Goal: Find specific page/section: Find specific page/section

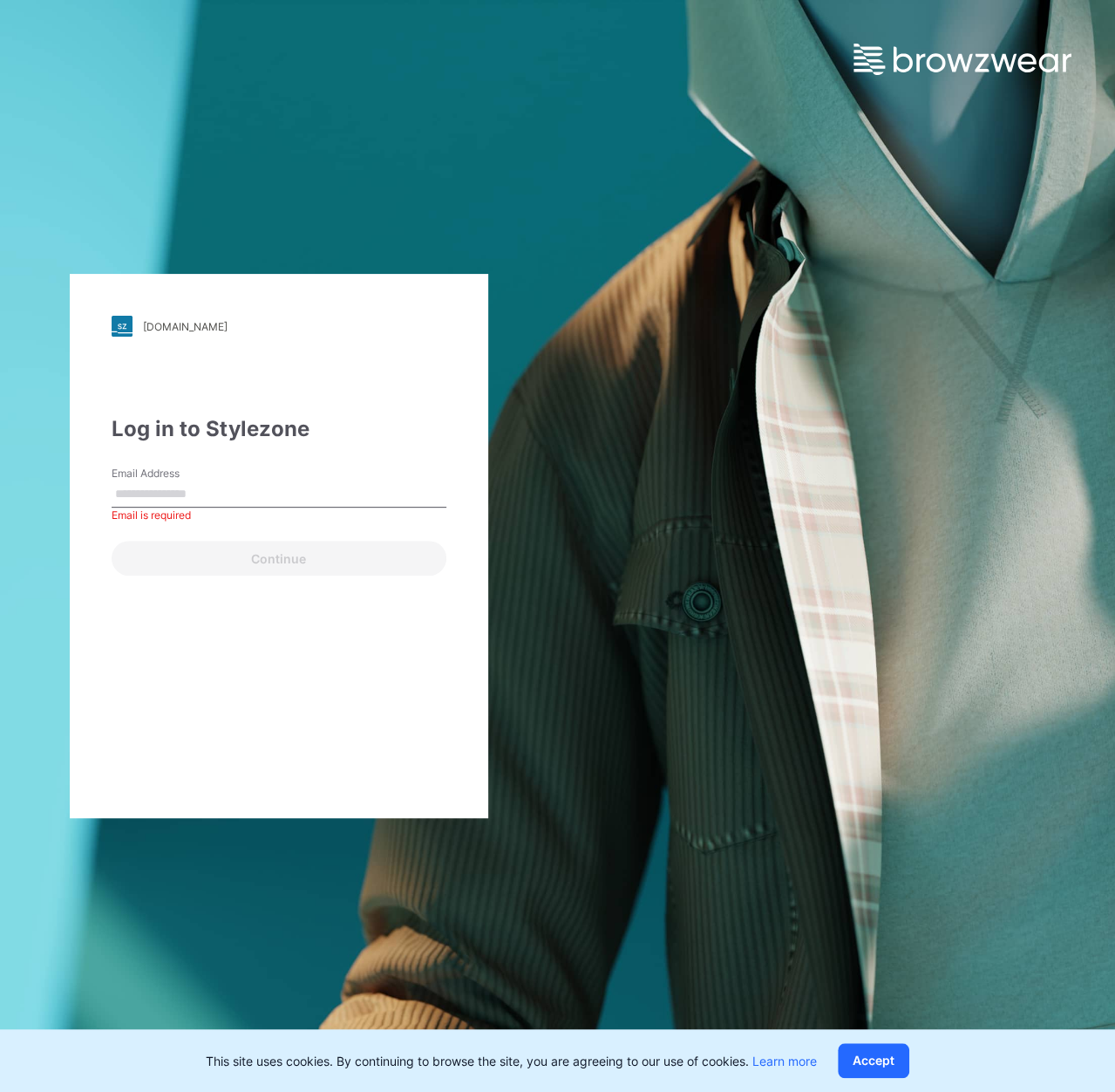
type input "**********"
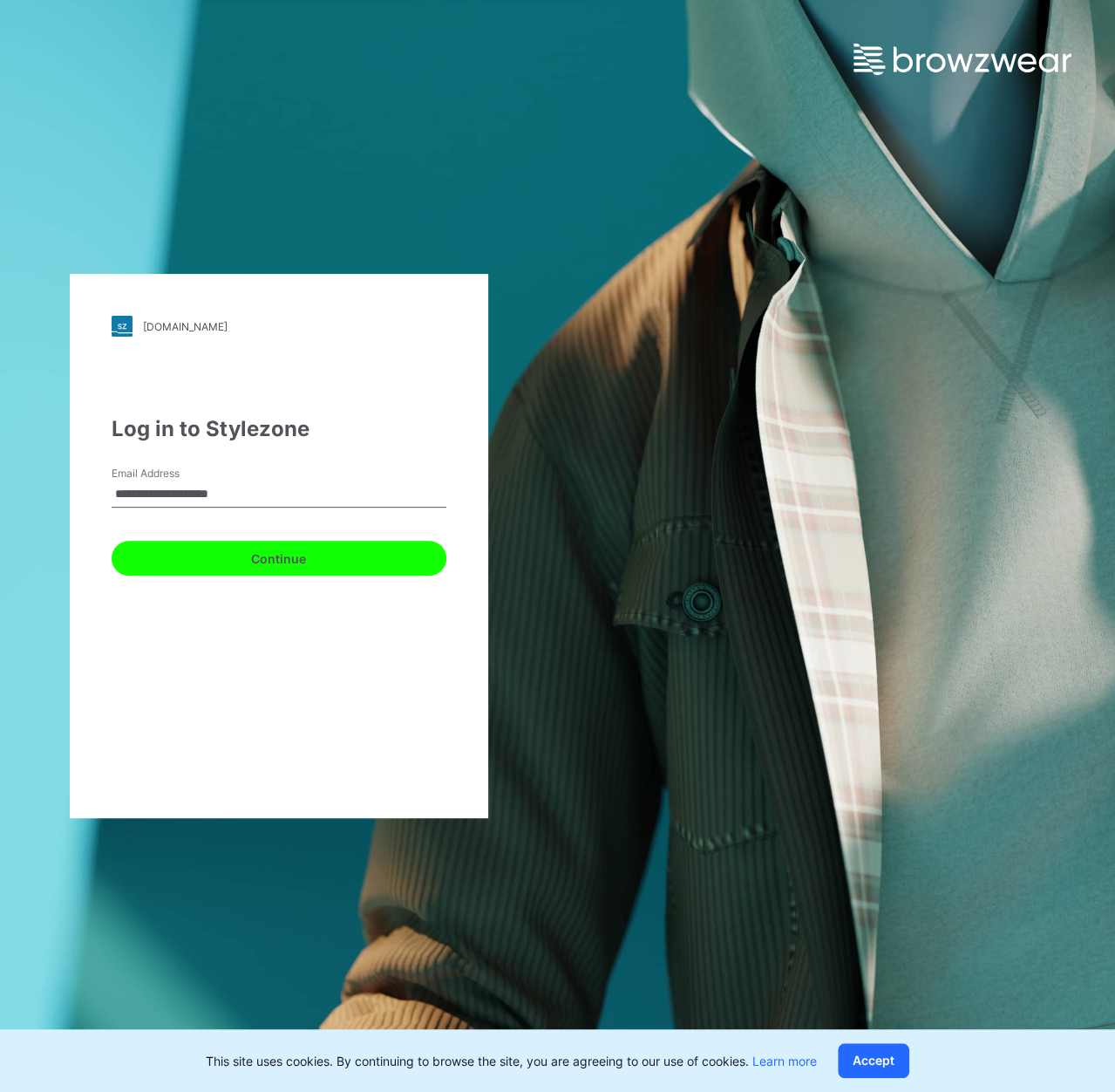
click at [272, 557] on button "Continue" at bounding box center [279, 558] width 335 height 35
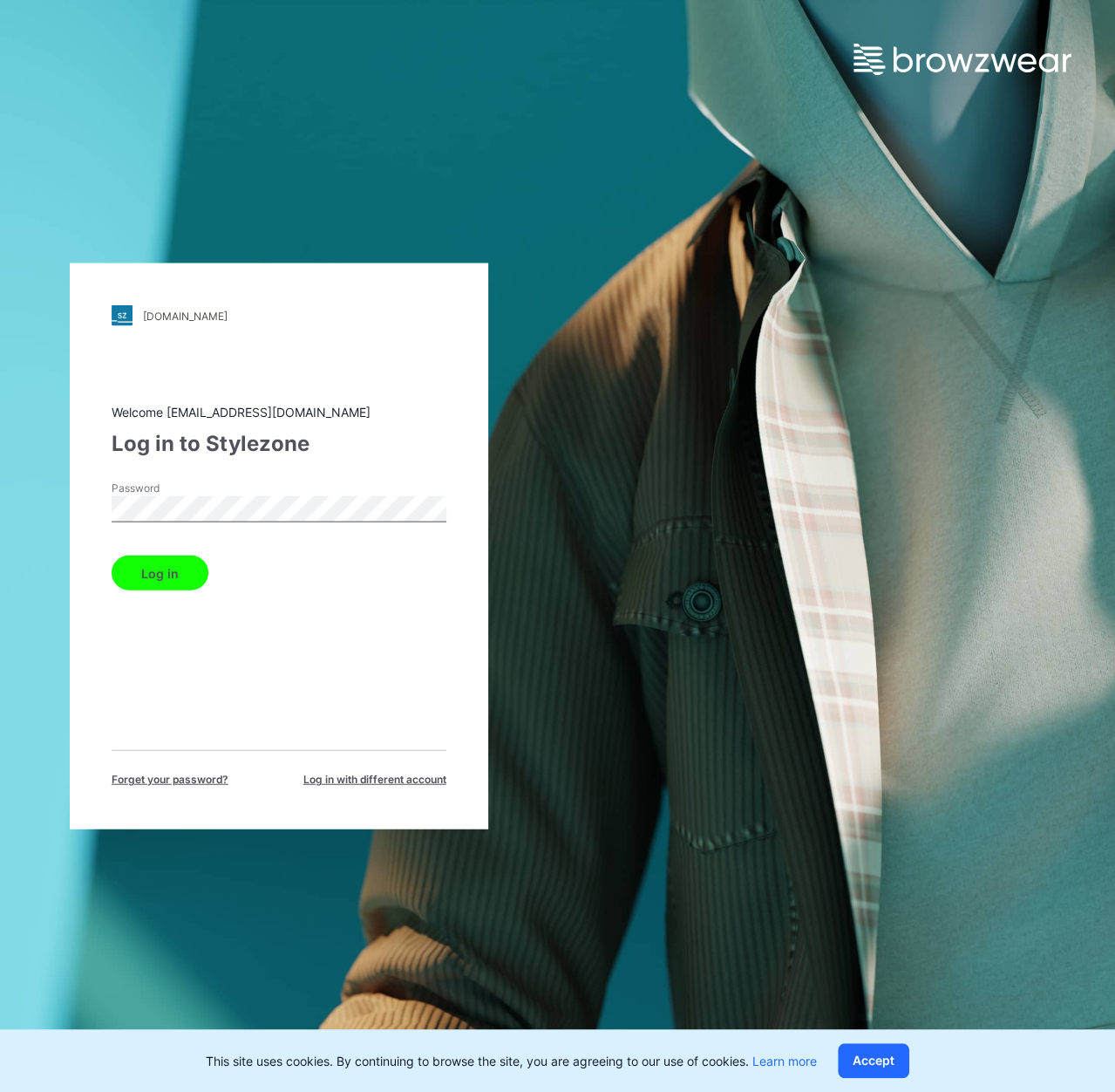
click at [189, 564] on button "Log in" at bounding box center [160, 573] width 97 height 35
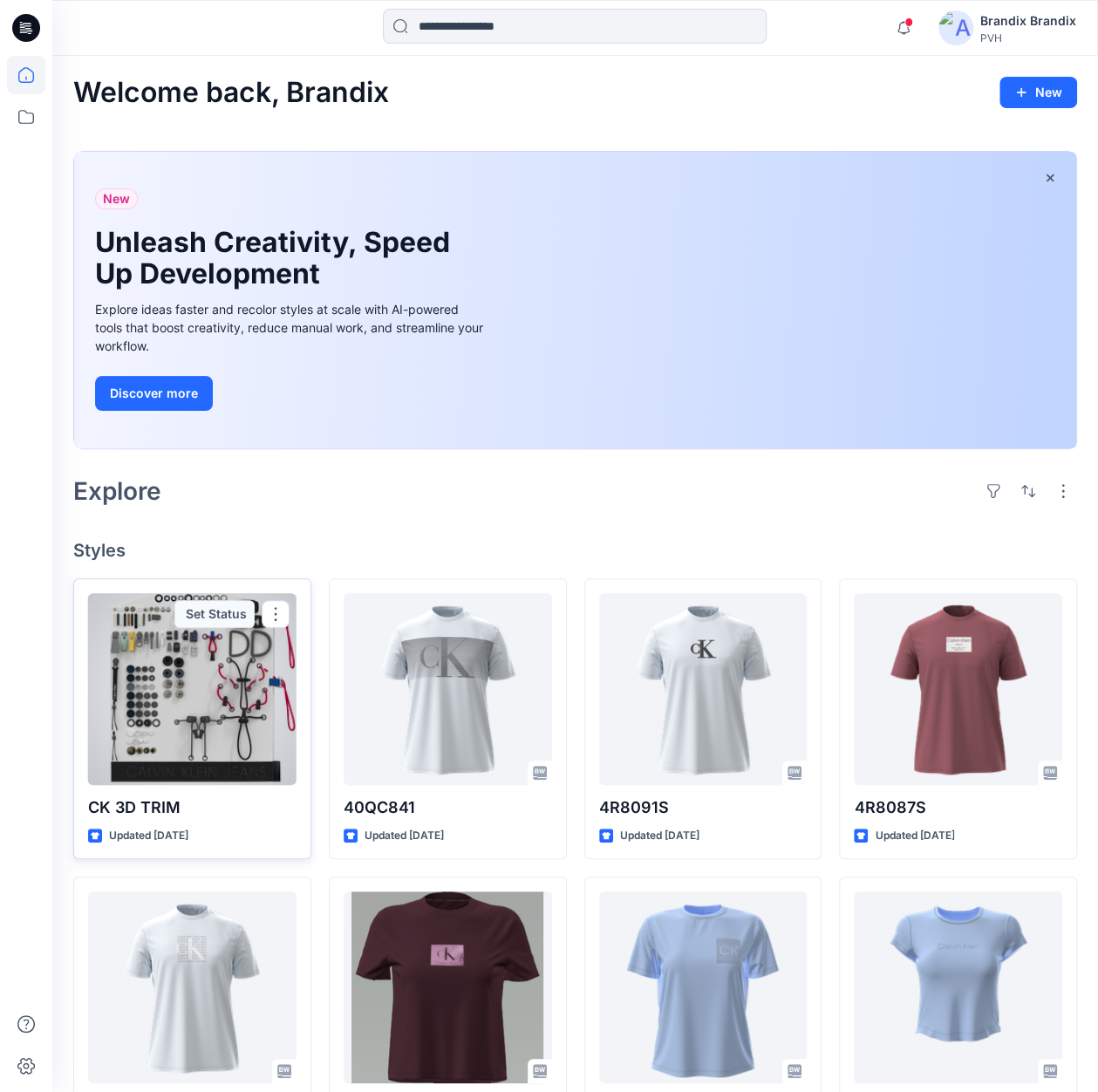
click at [178, 662] on div at bounding box center [192, 689] width 208 height 192
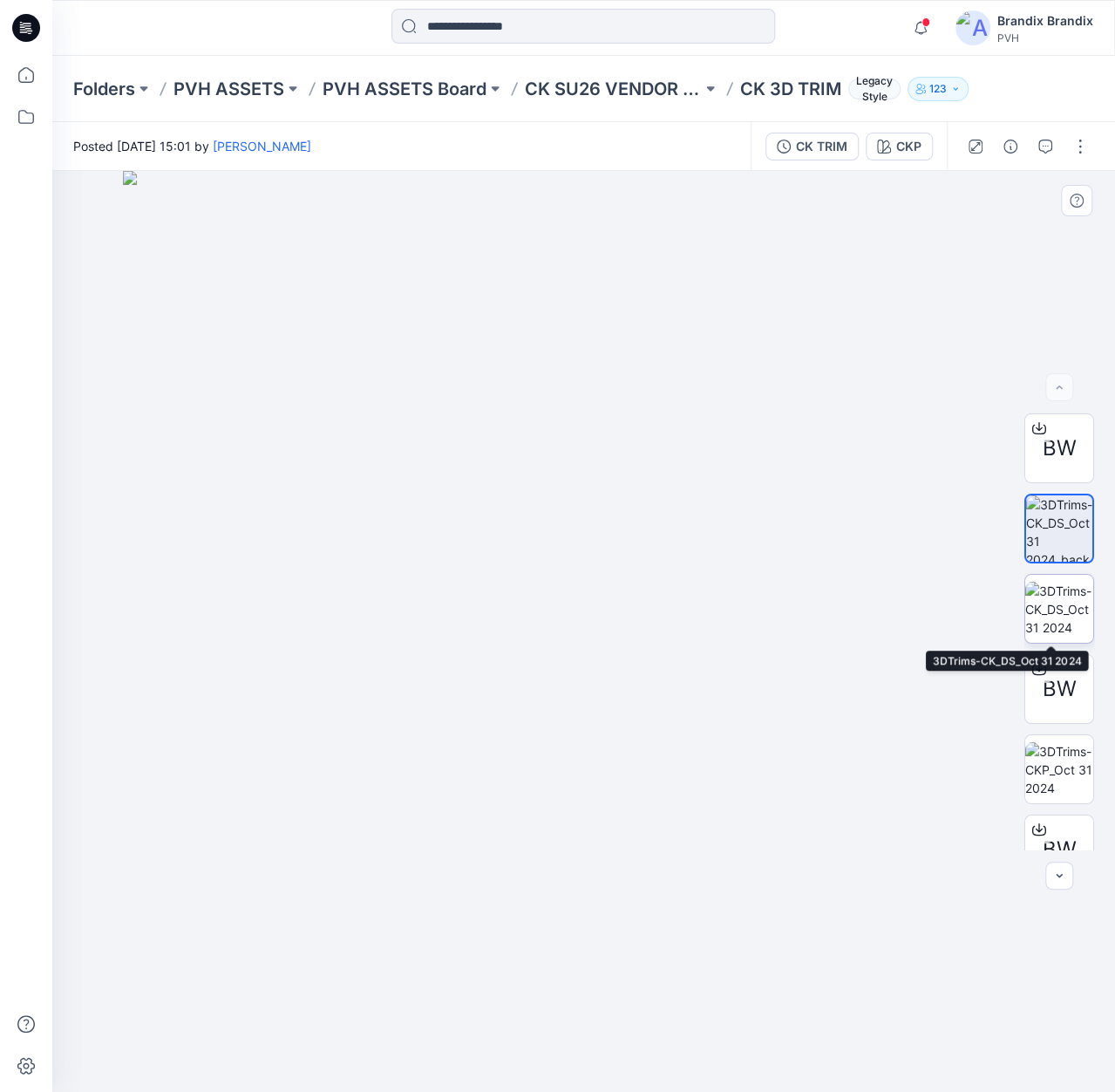
click at [1049, 615] on img at bounding box center [1059, 609] width 68 height 55
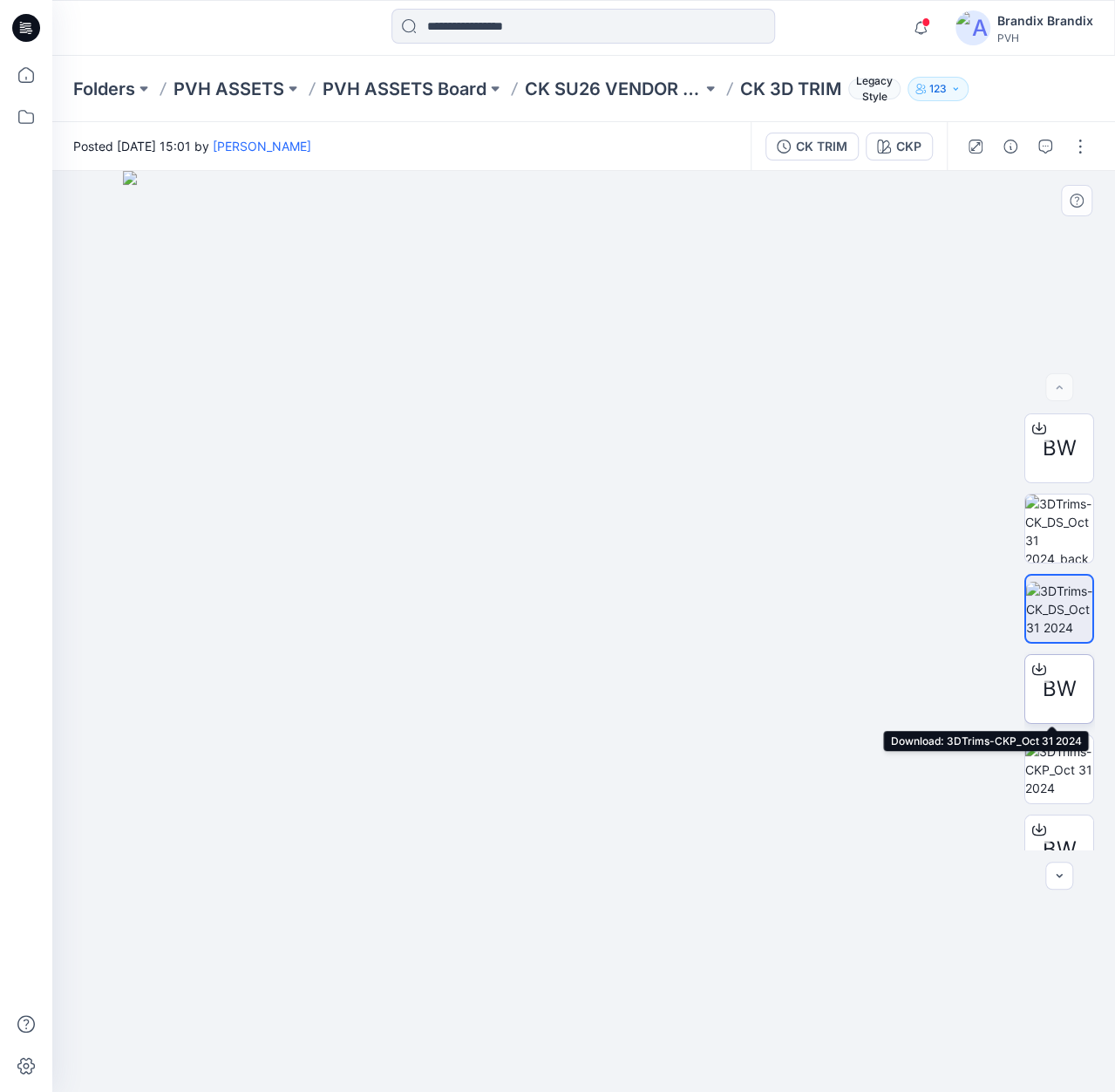
click at [1032, 669] on icon at bounding box center [1039, 670] width 13 height 10
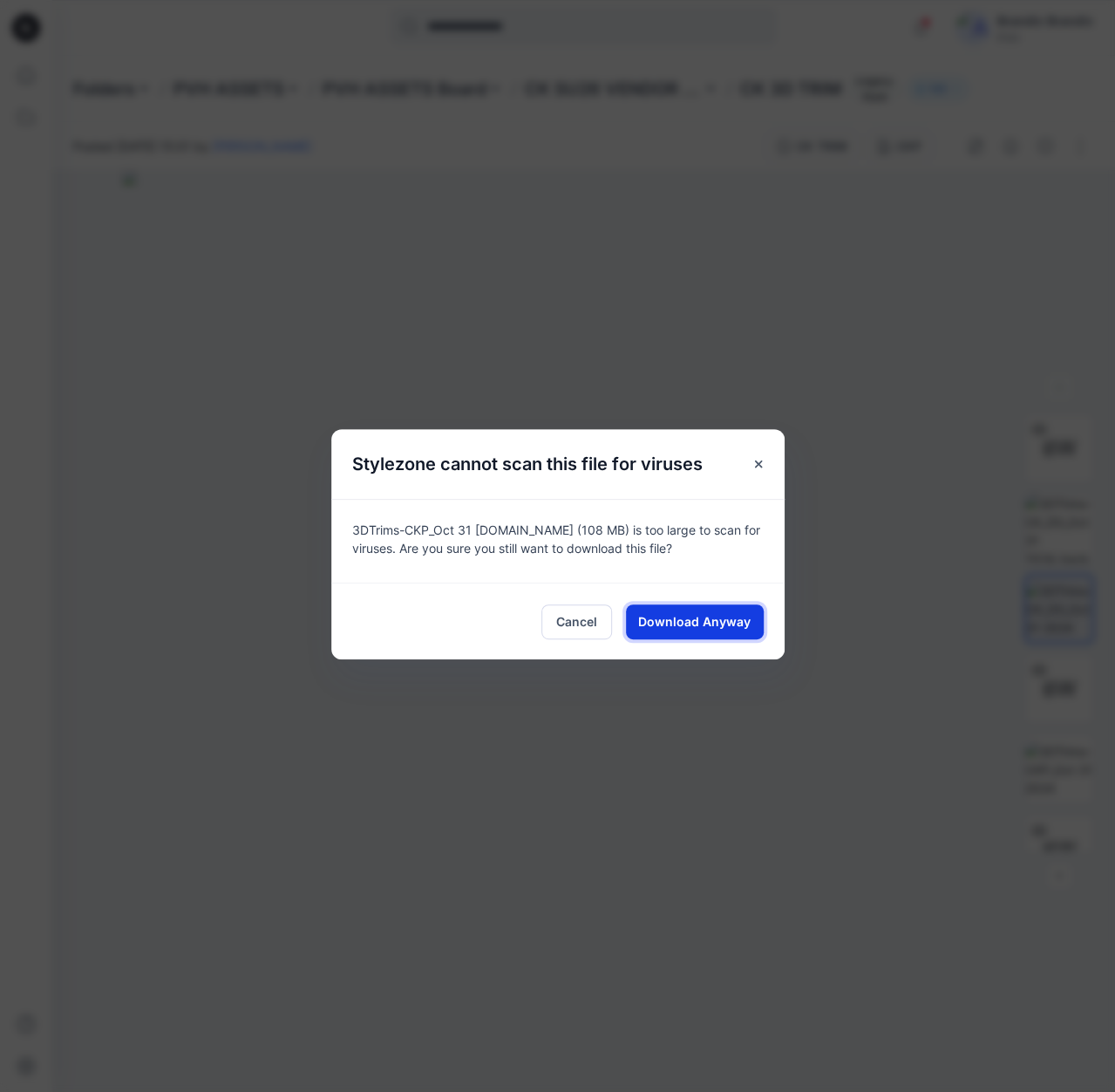
click at [713, 621] on span "Download Anyway" at bounding box center [694, 621] width 113 height 18
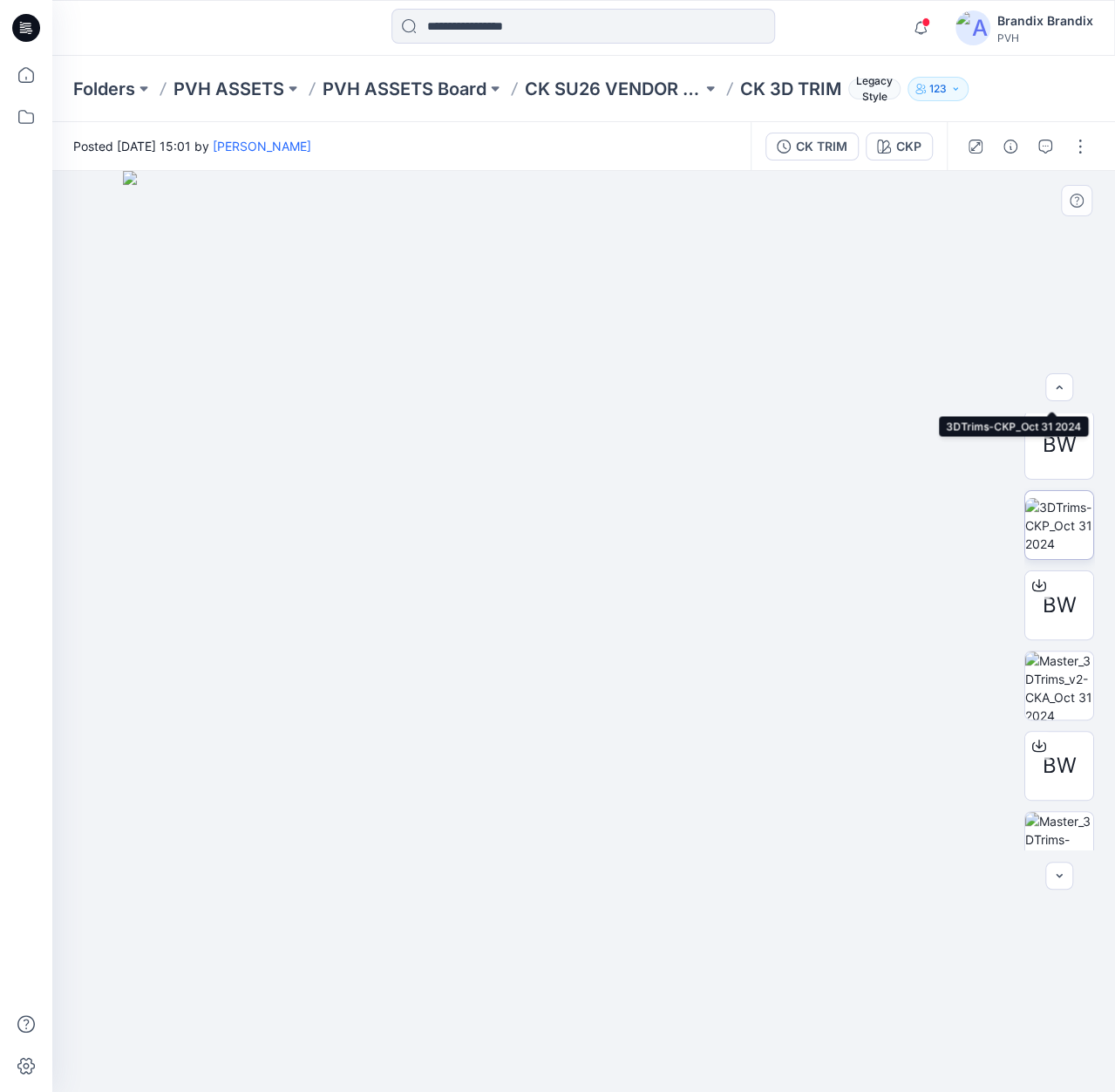
scroll to position [465, 0]
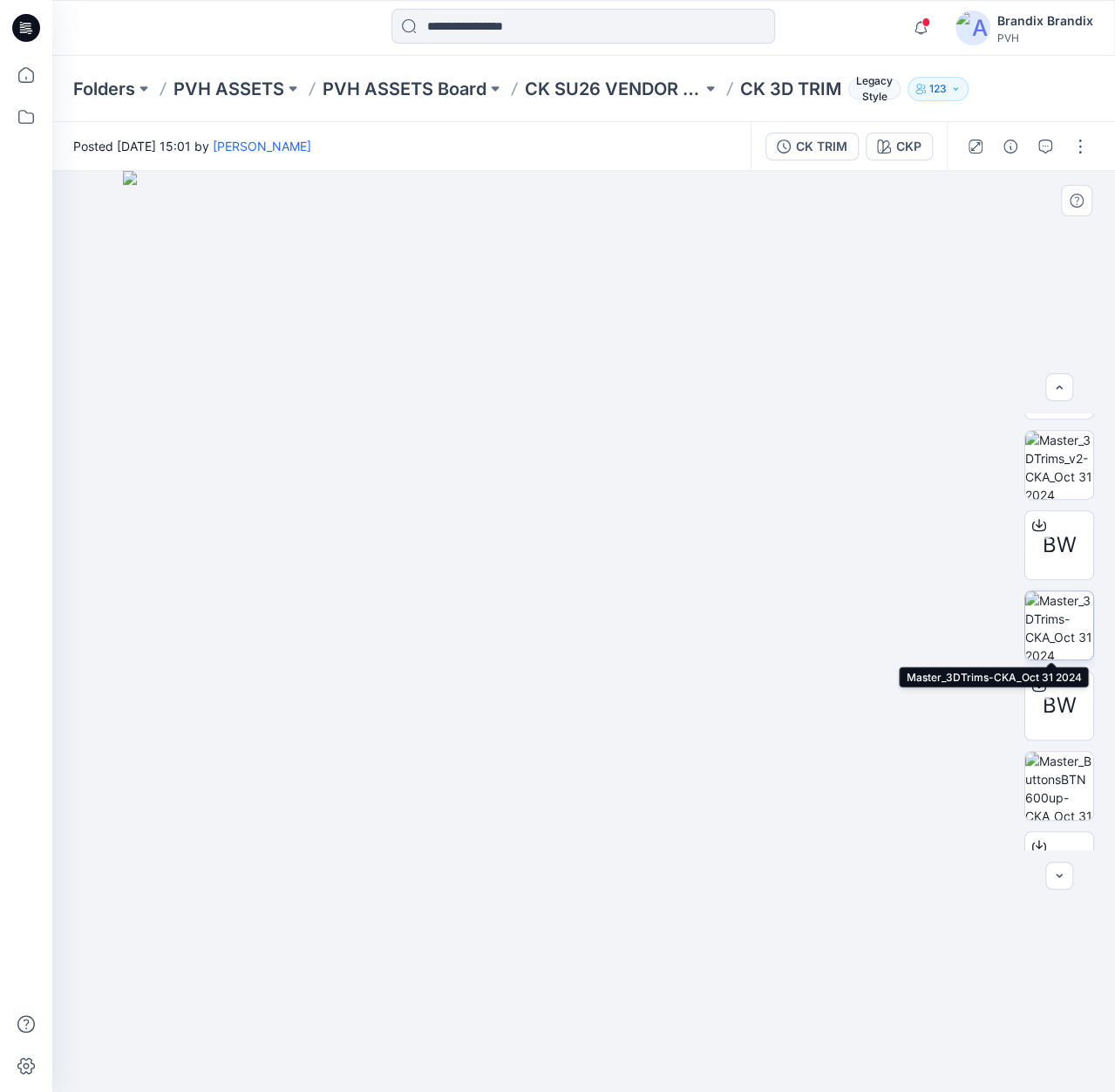
click at [1057, 596] on img at bounding box center [1059, 625] width 68 height 68
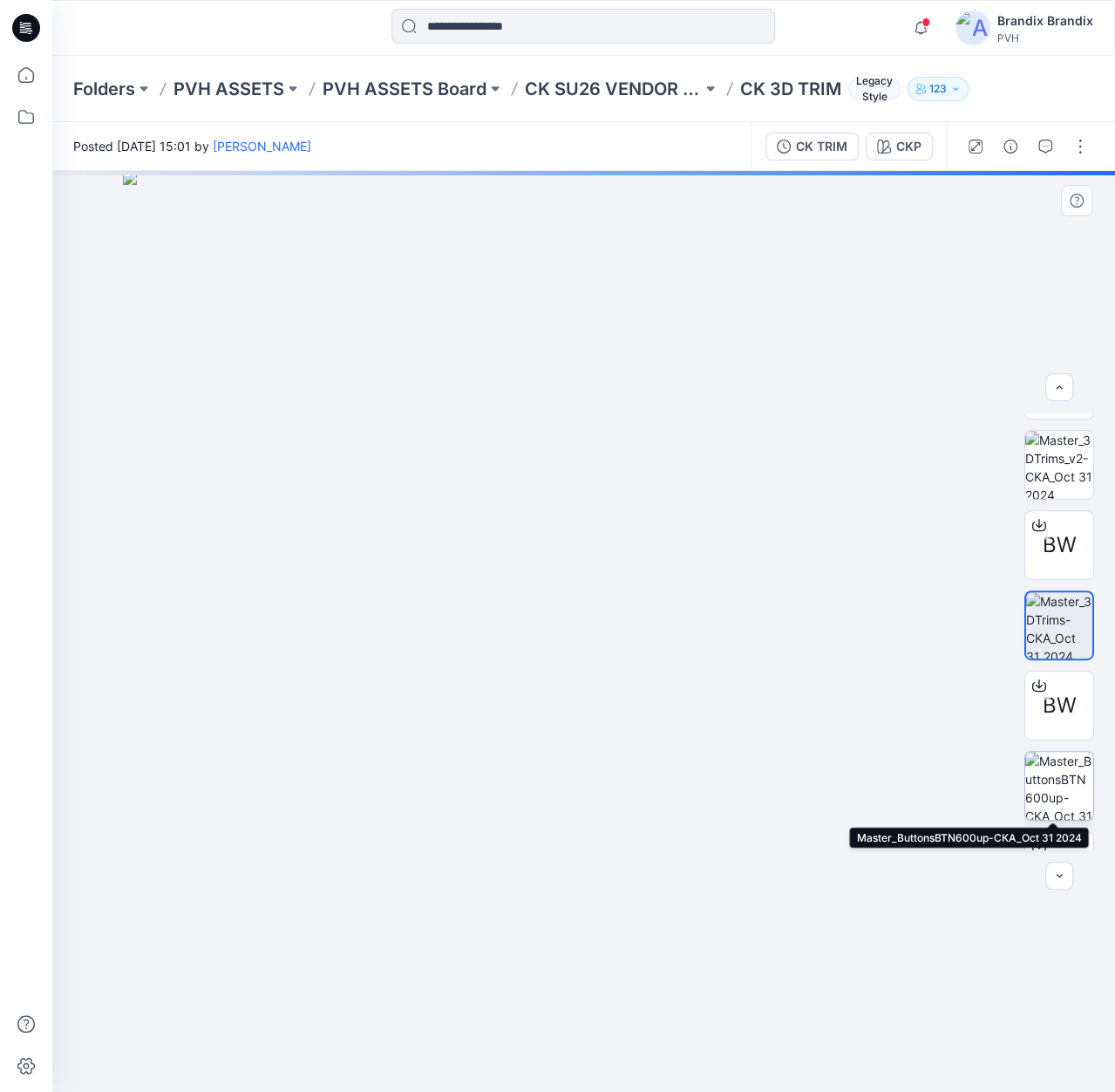
click at [1063, 793] on img at bounding box center [1059, 786] width 68 height 68
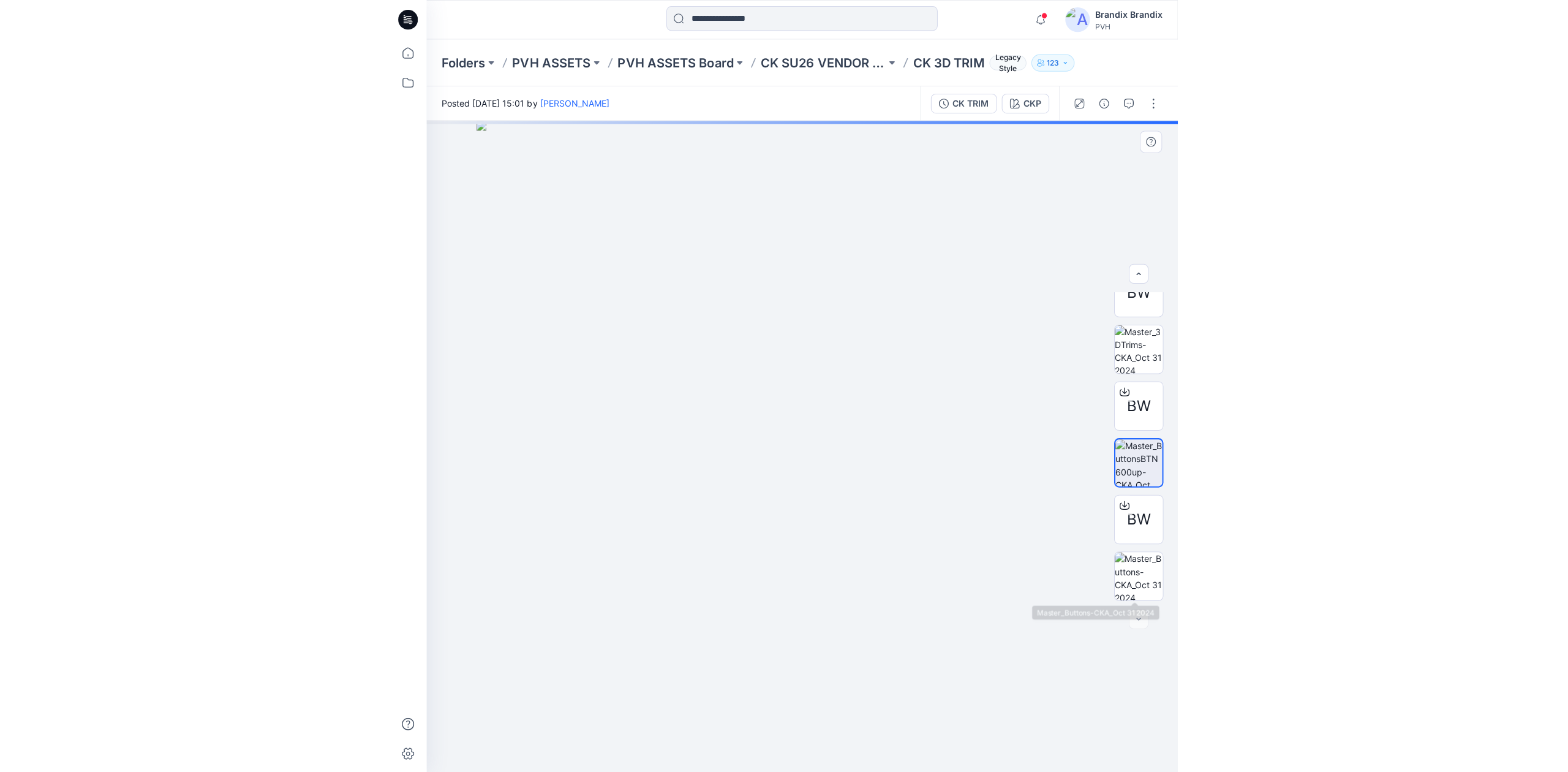
scroll to position [0, 0]
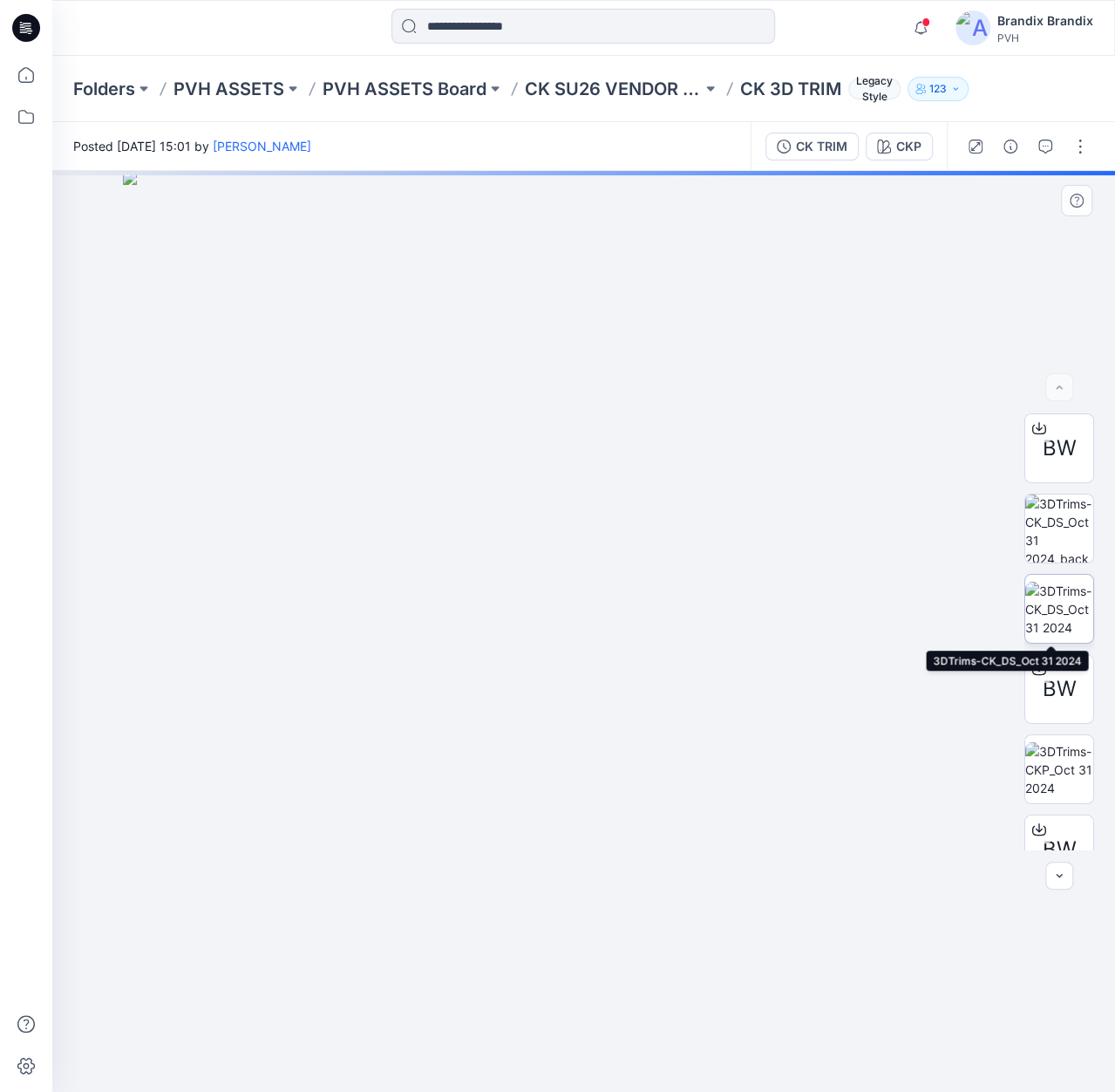
click at [1060, 603] on img at bounding box center [1059, 609] width 68 height 55
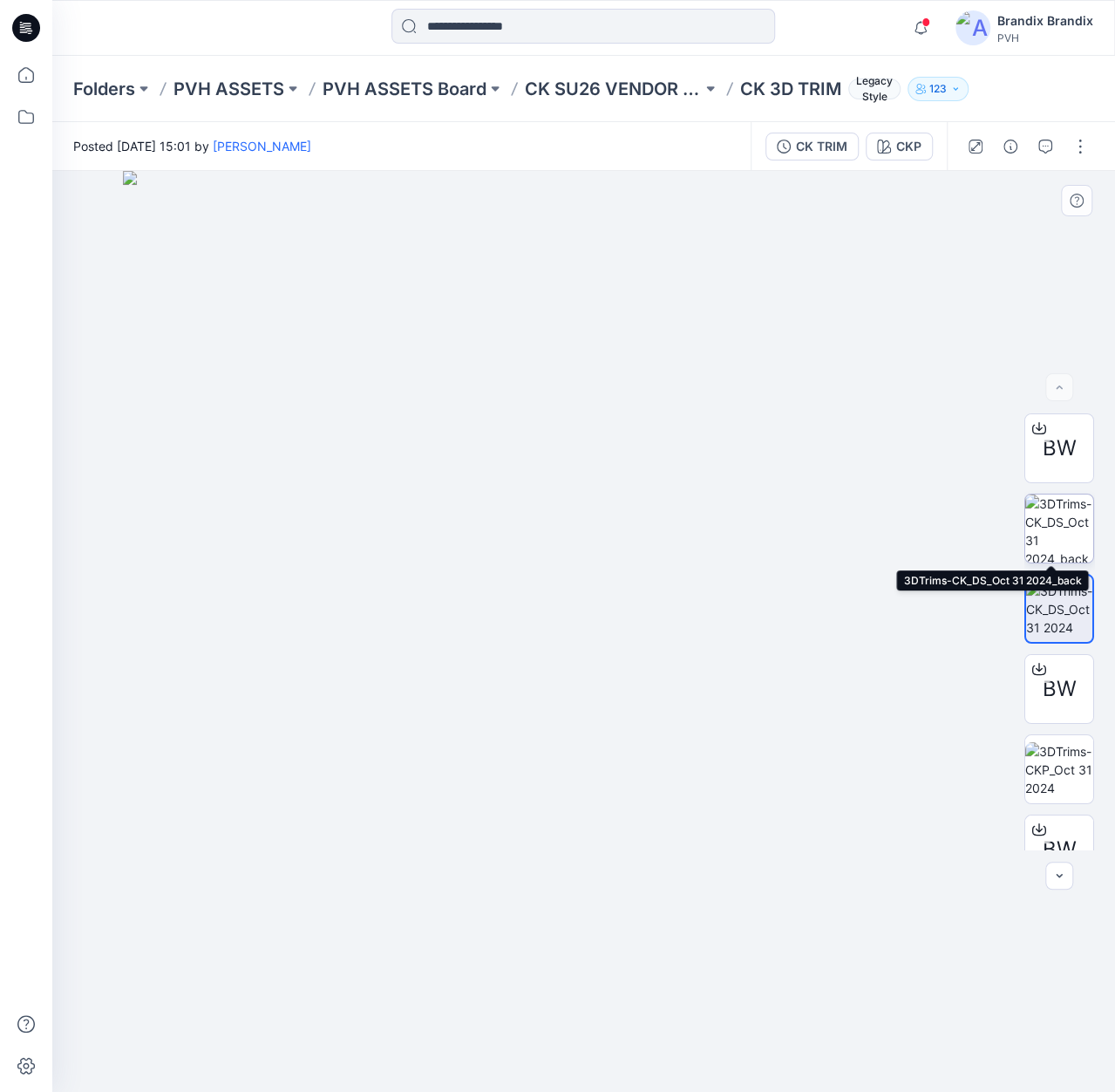
click at [1057, 537] on img at bounding box center [1059, 528] width 68 height 68
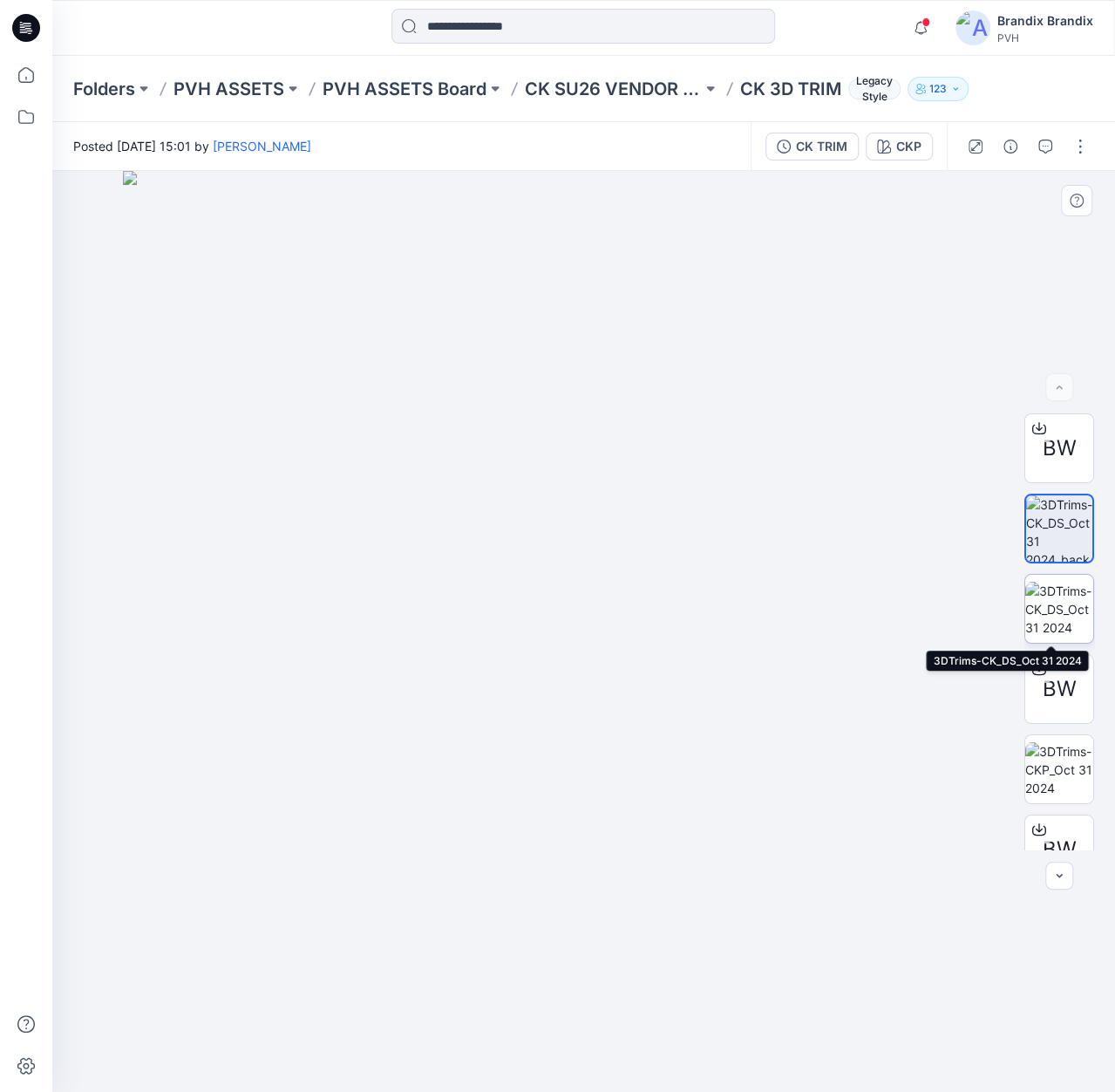
click at [1049, 607] on img at bounding box center [1059, 609] width 68 height 55
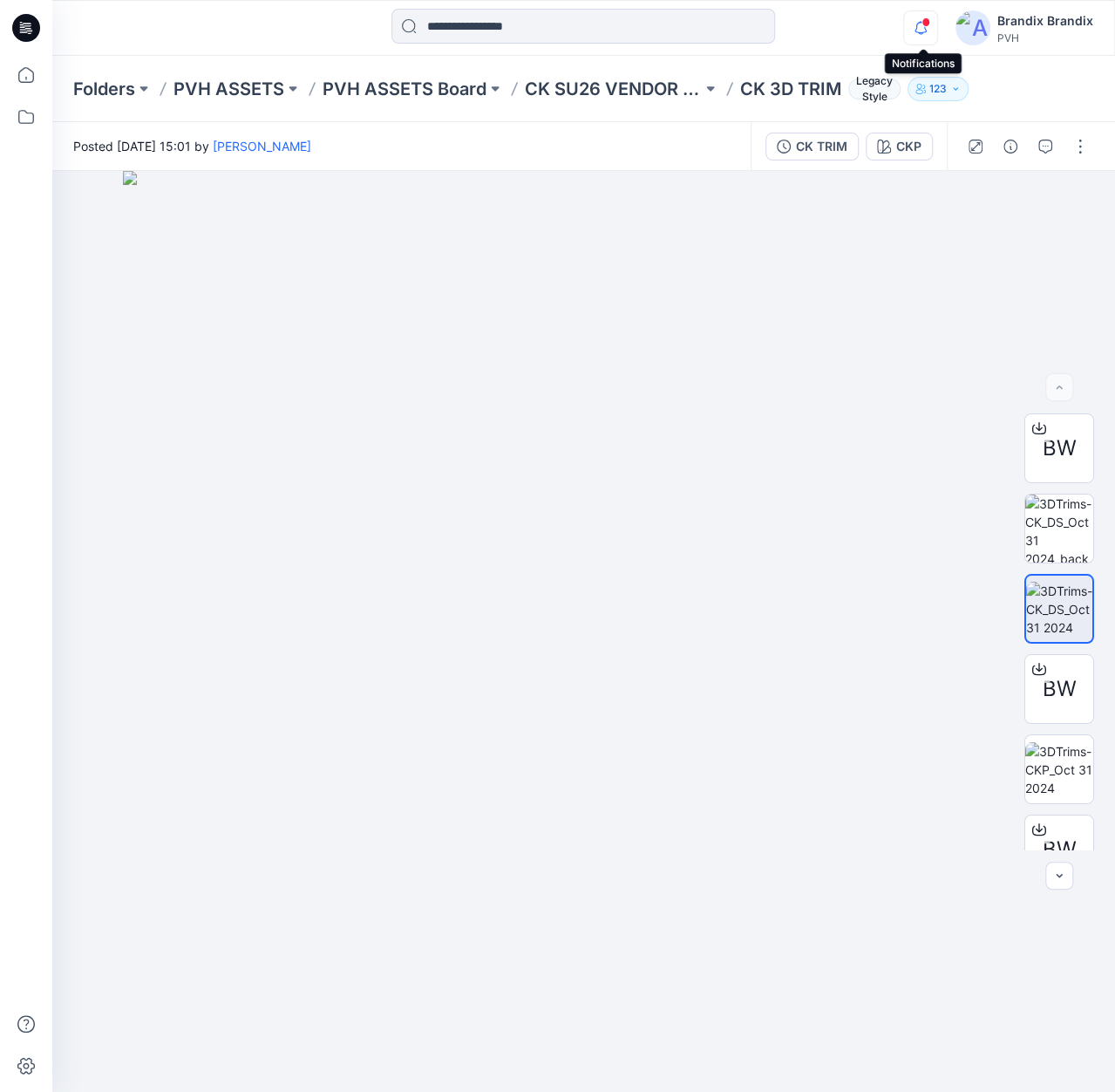
click at [930, 33] on icon "button" at bounding box center [921, 28] width 33 height 35
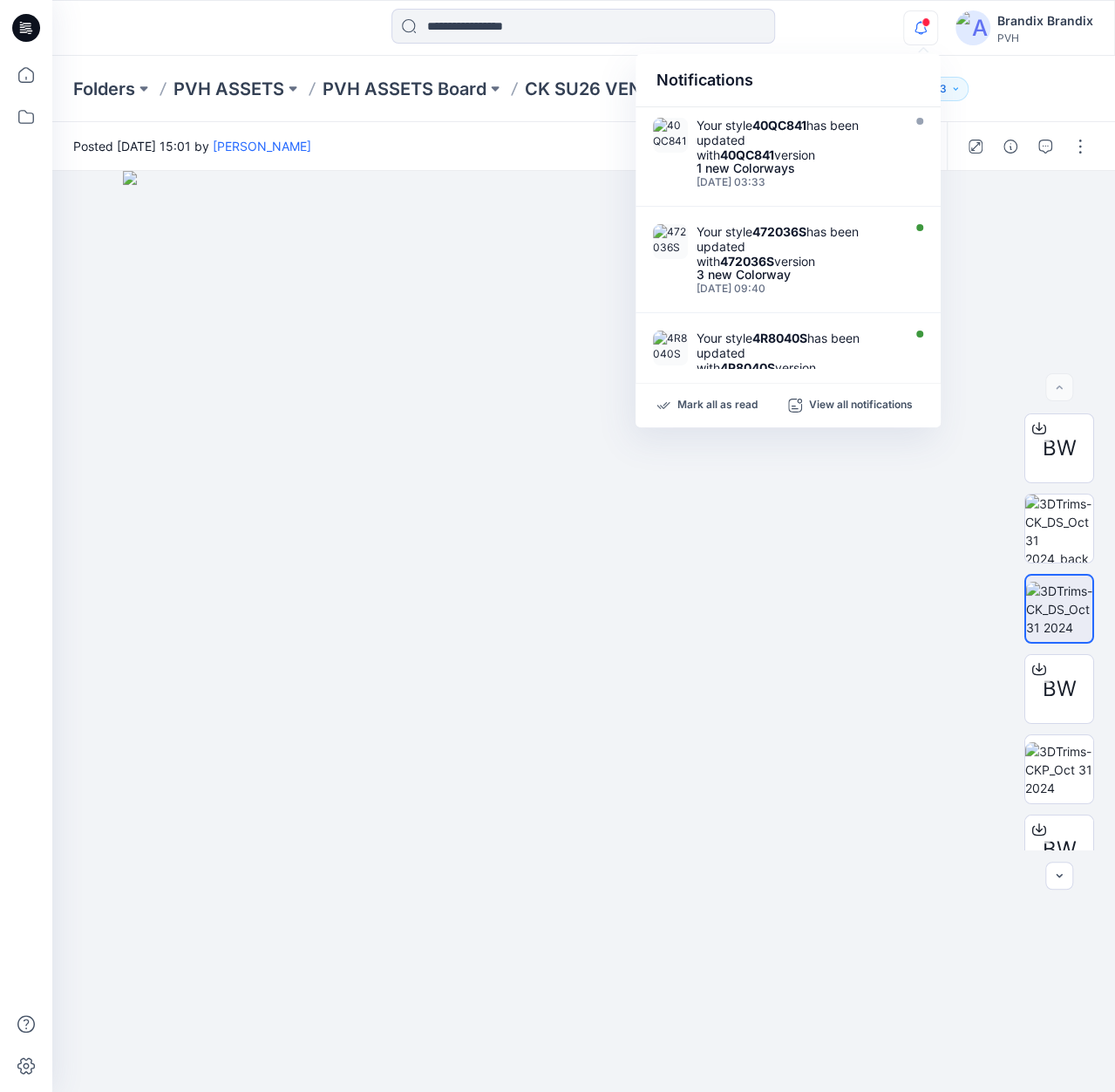
click at [38, 26] on icon at bounding box center [26, 27] width 28 height 28
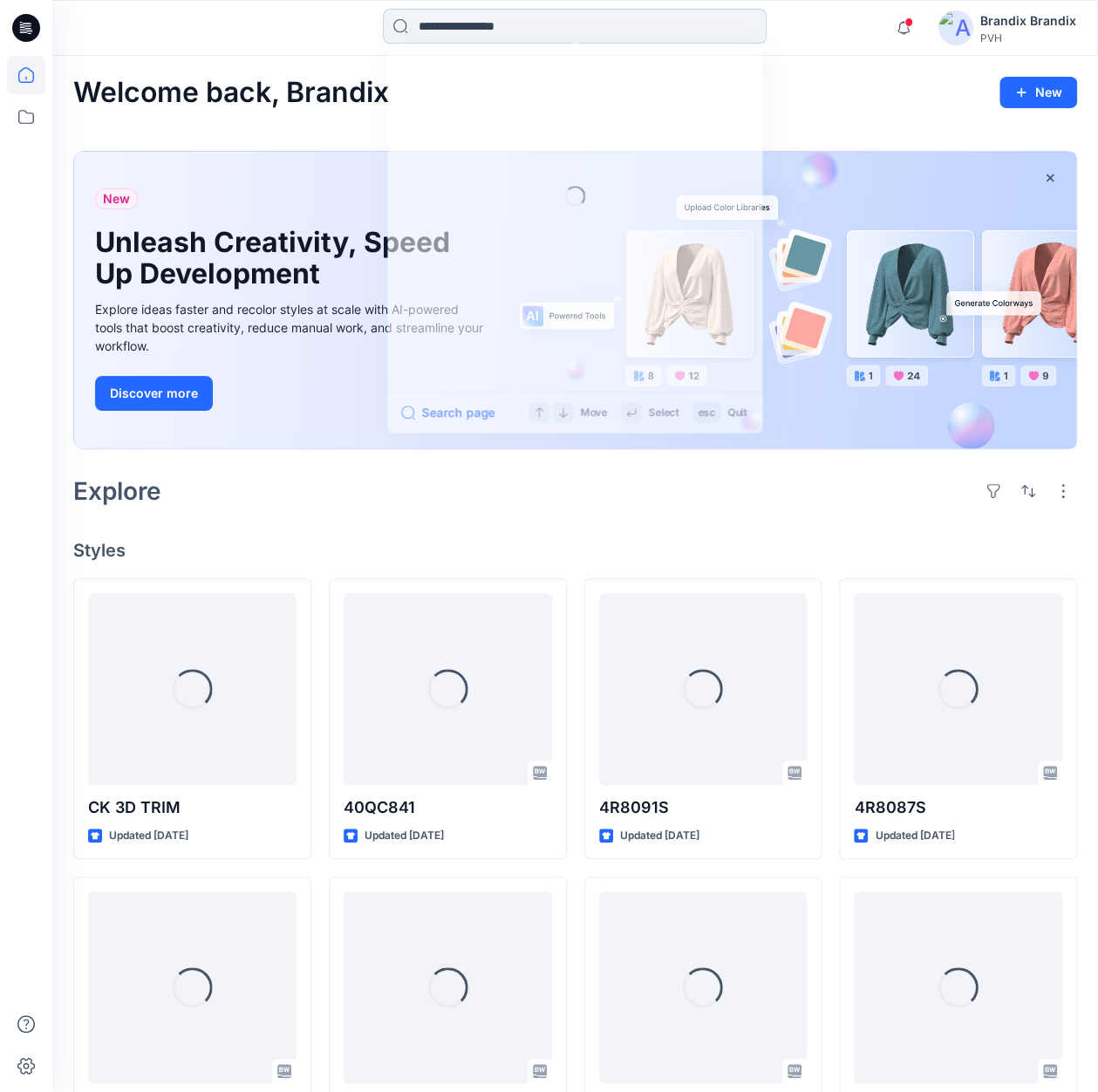
click at [639, 33] on input at bounding box center [575, 26] width 383 height 35
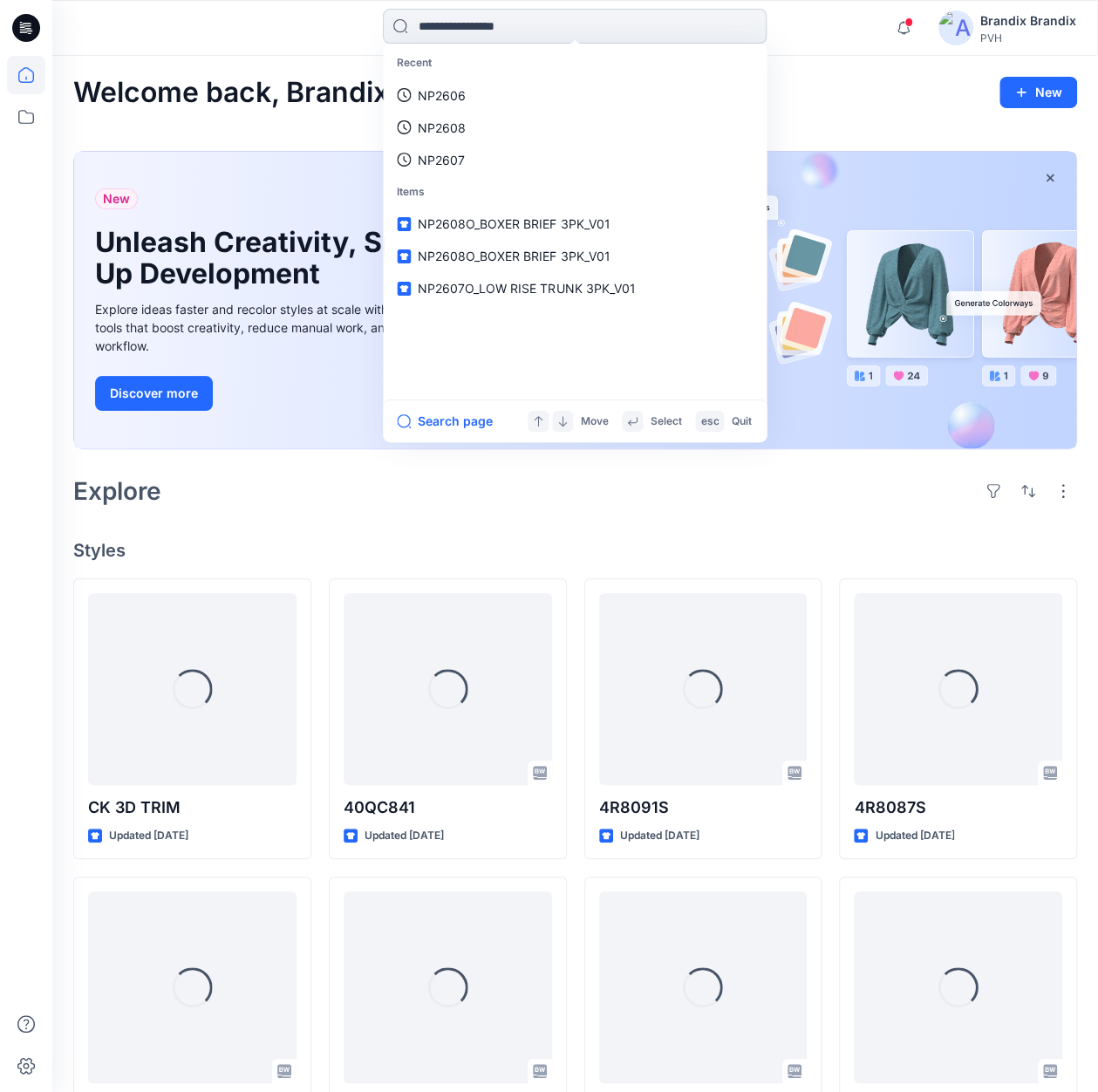
paste input "*"
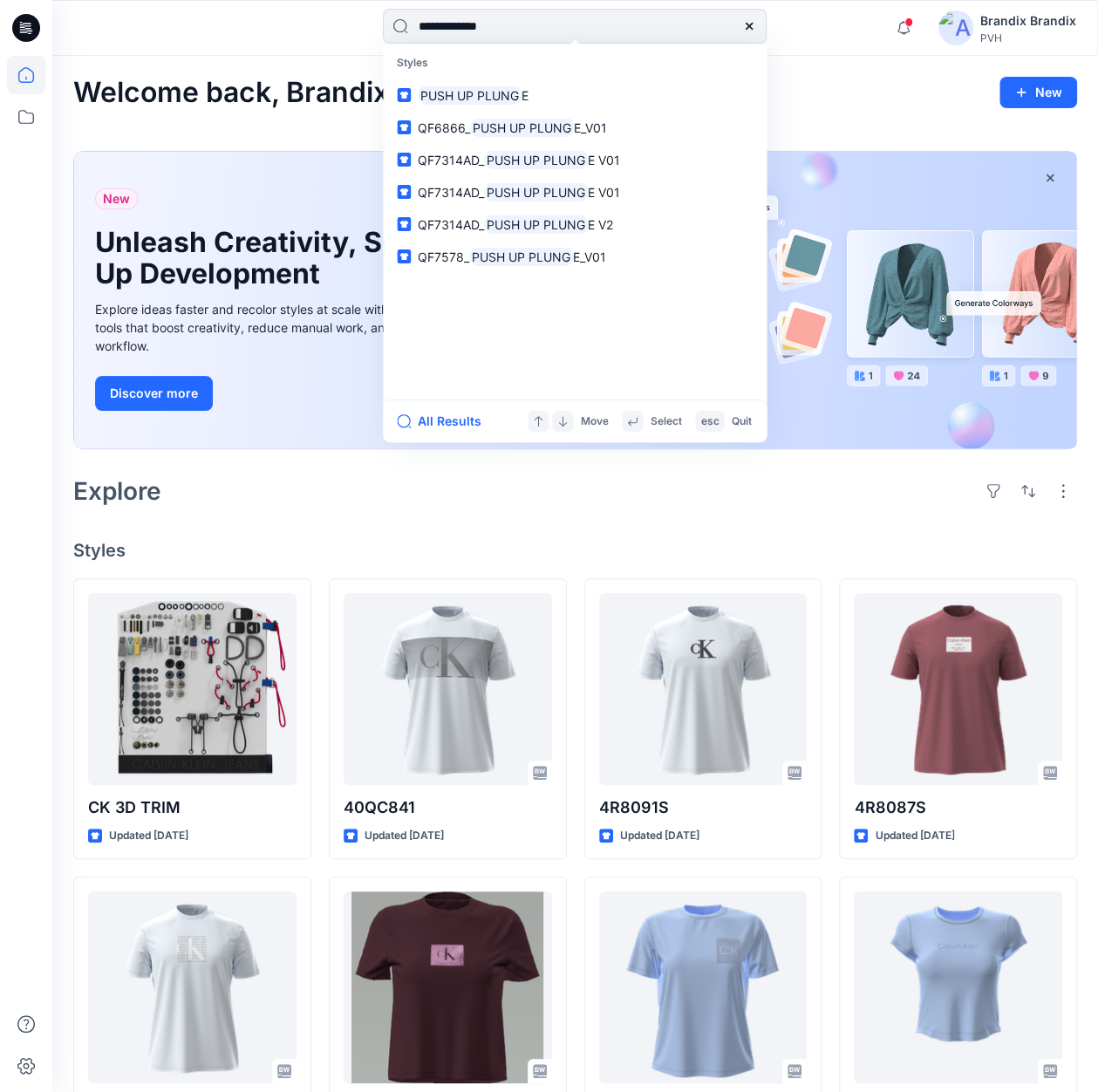
type input "**********"
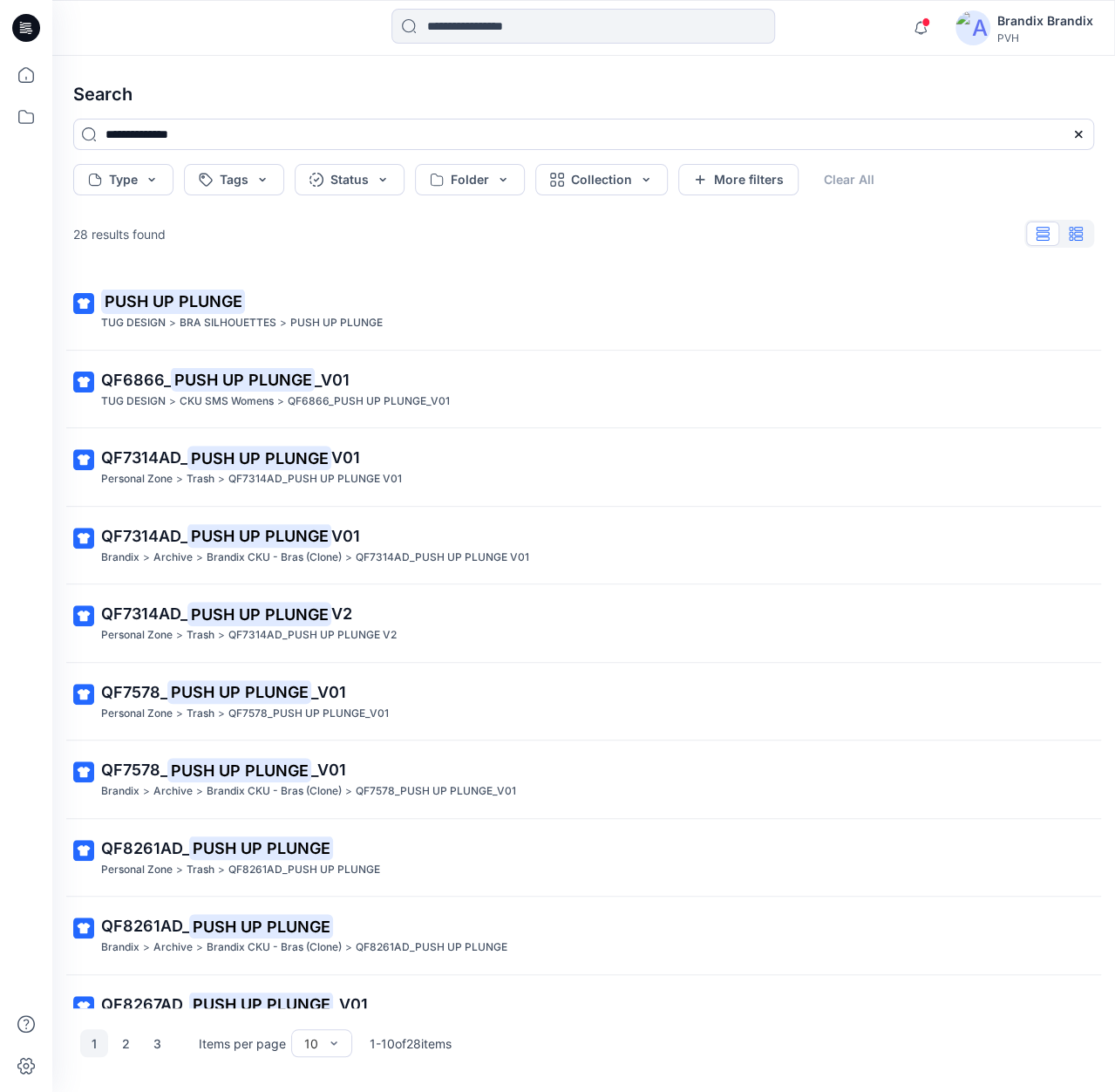
click at [1078, 236] on icon "button" at bounding box center [1078, 233] width 9 height 13
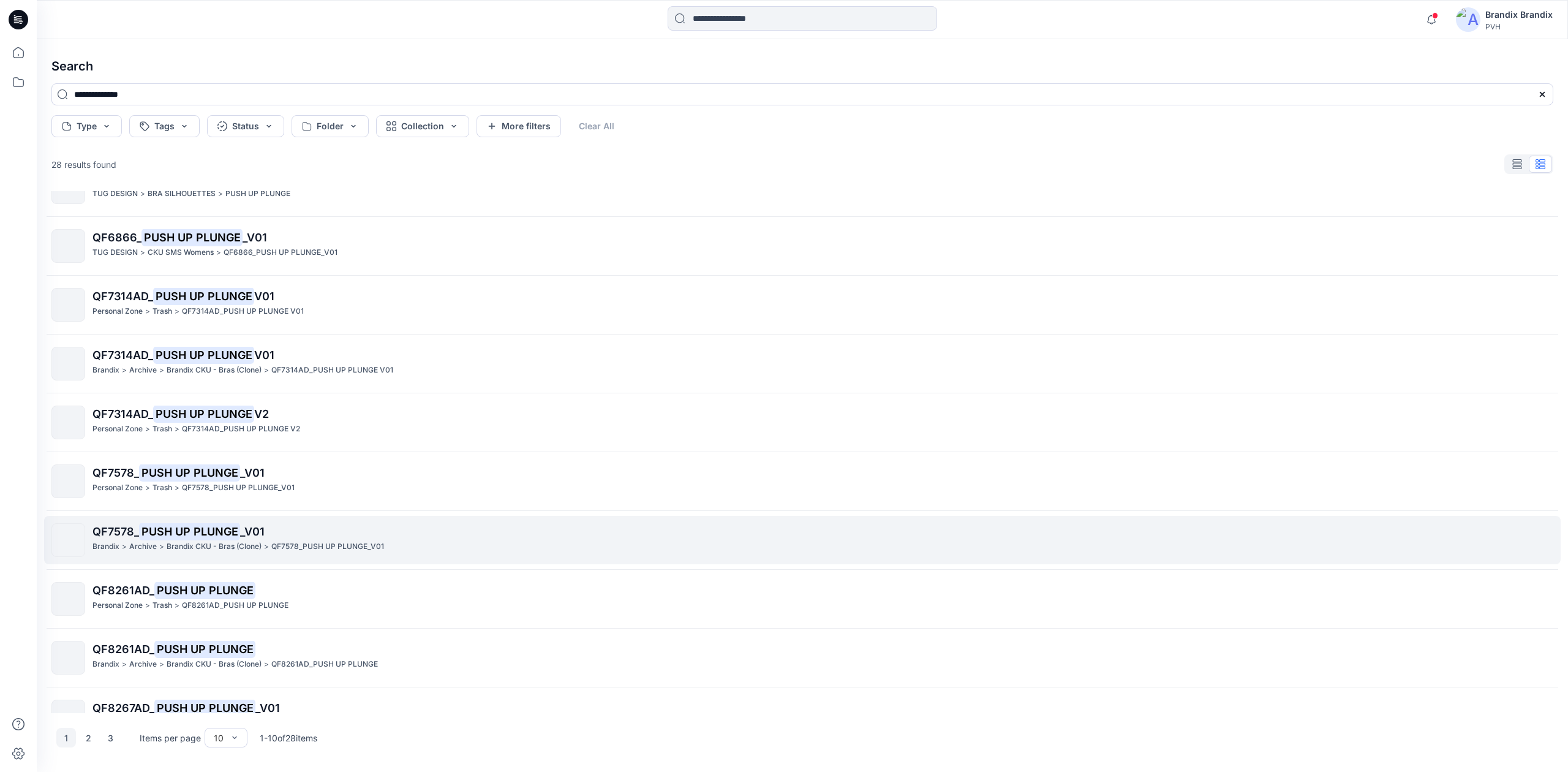
scroll to position [64, 0]
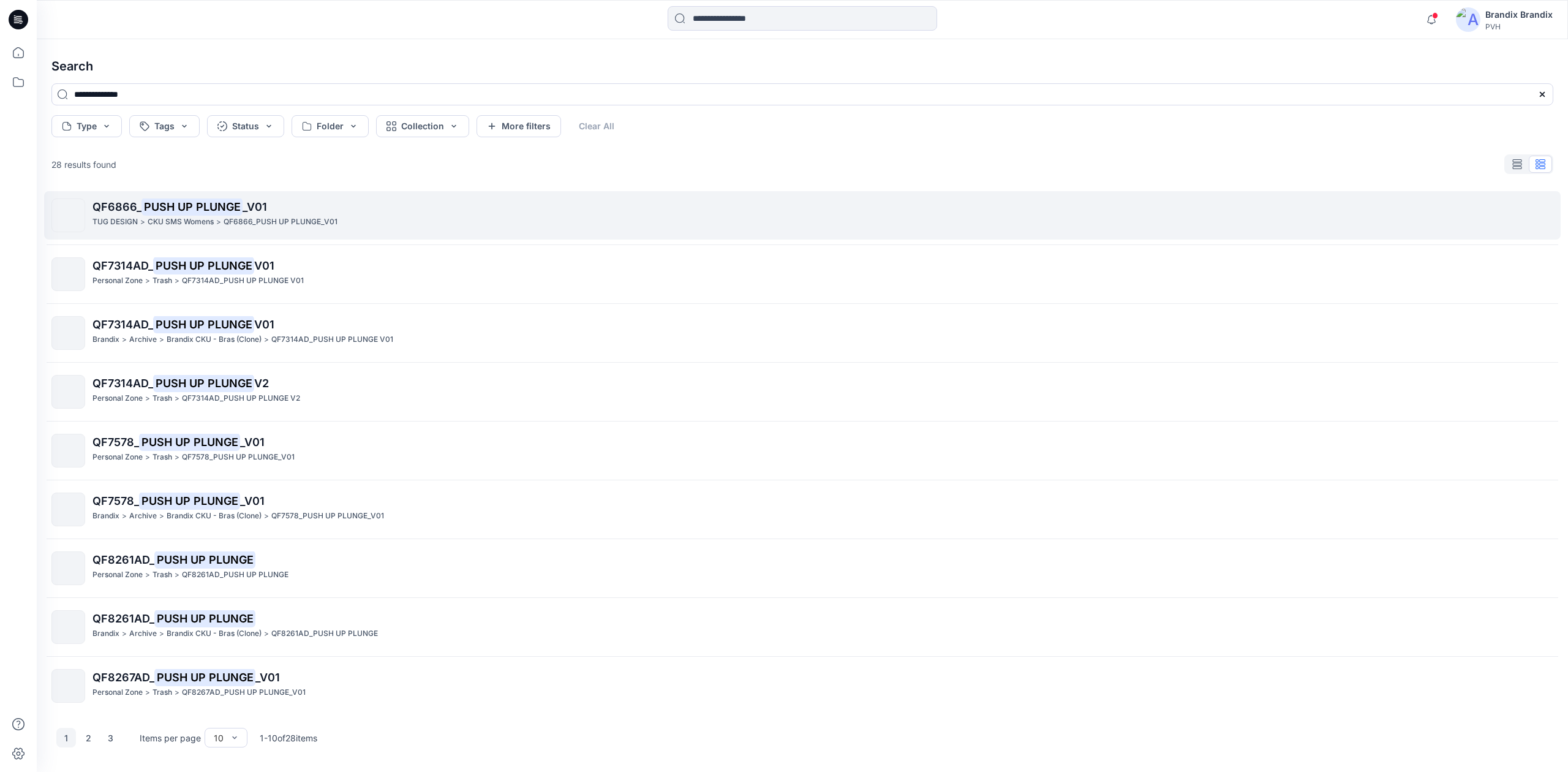
click at [122, 206] on span "QF6866_" at bounding box center [117, 206] width 49 height 13
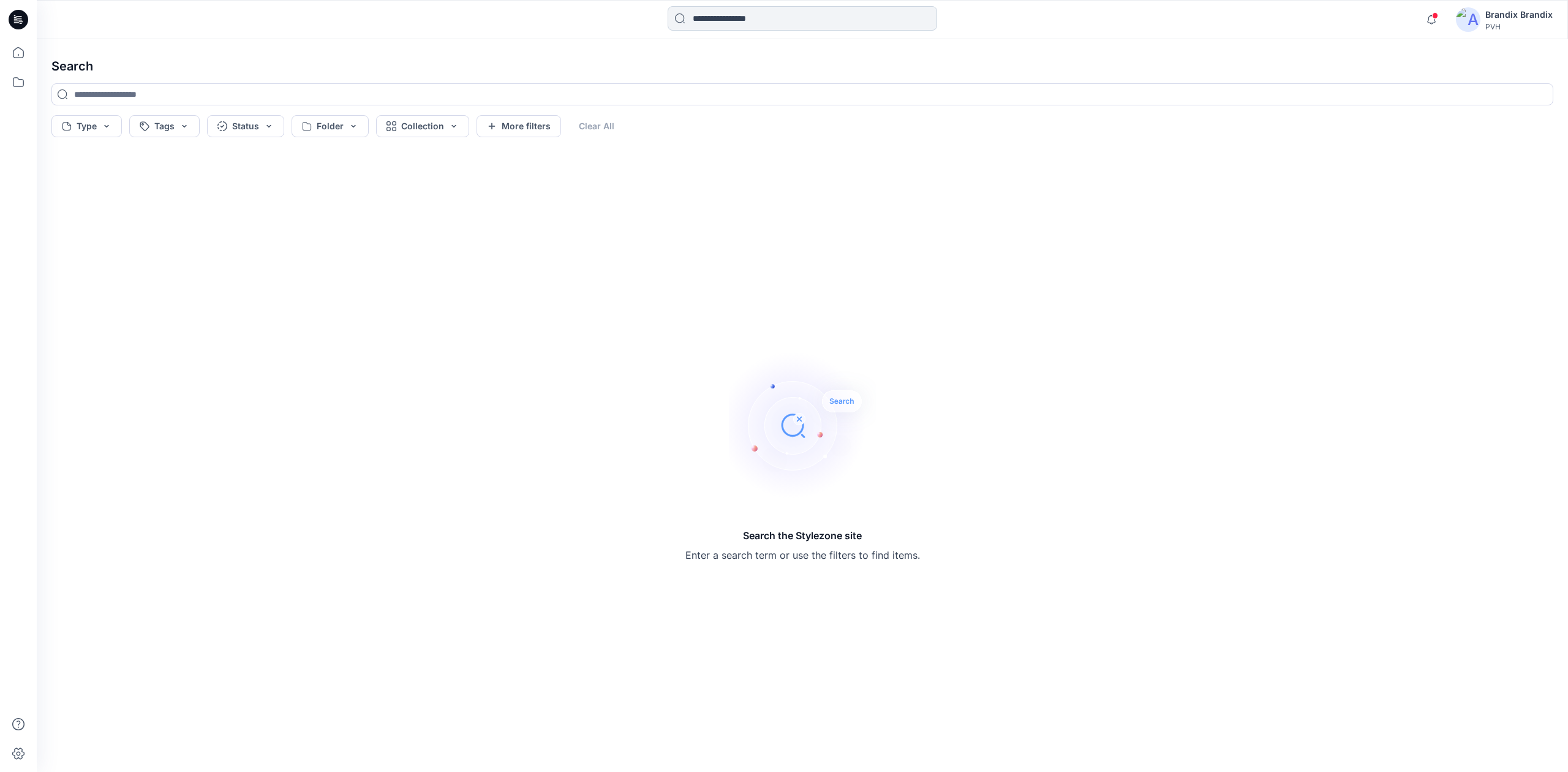
click at [697, 28] on input at bounding box center [802, 18] width 269 height 24
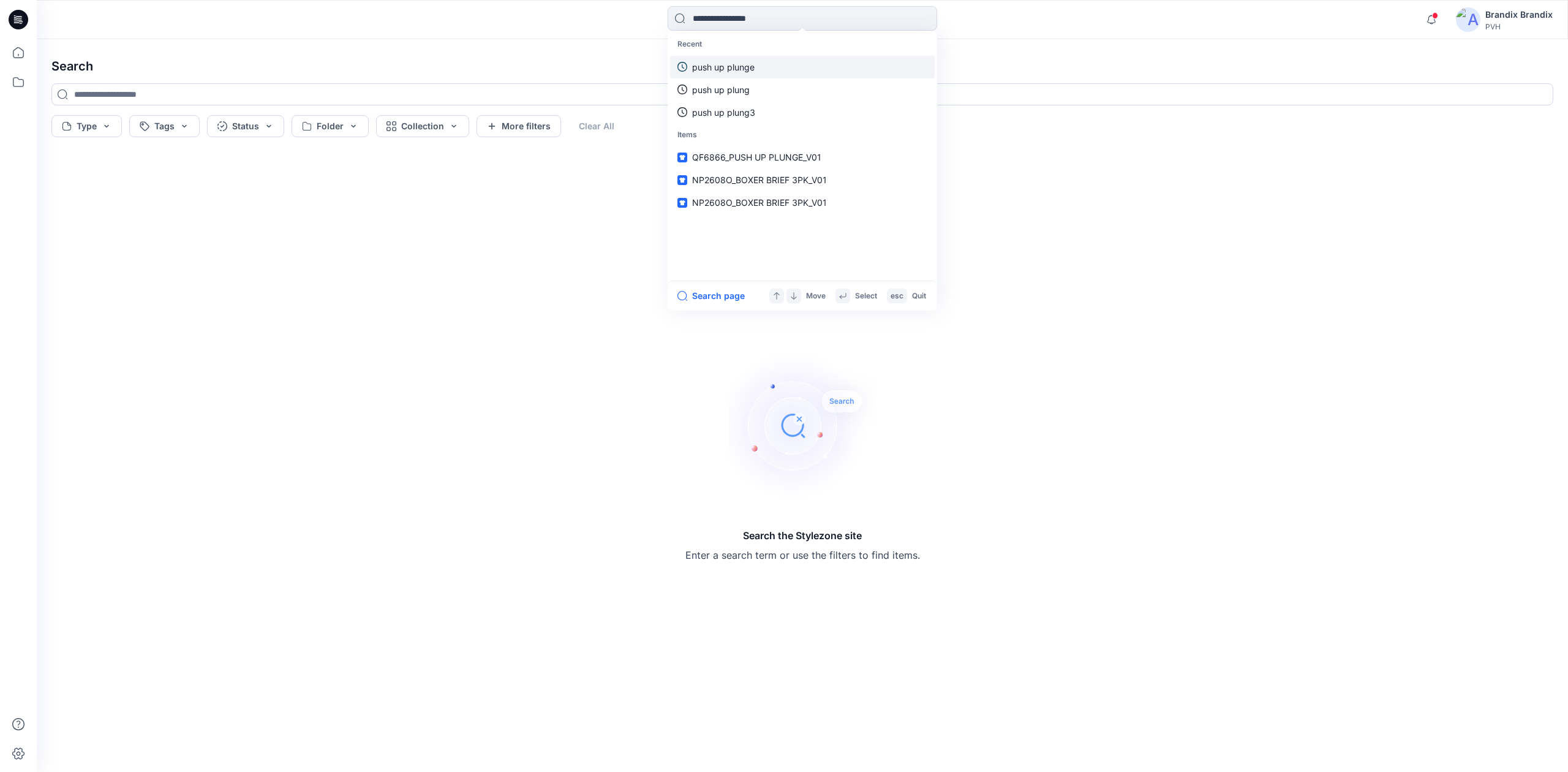
click at [756, 62] on link "push up plunge" at bounding box center [802, 67] width 264 height 23
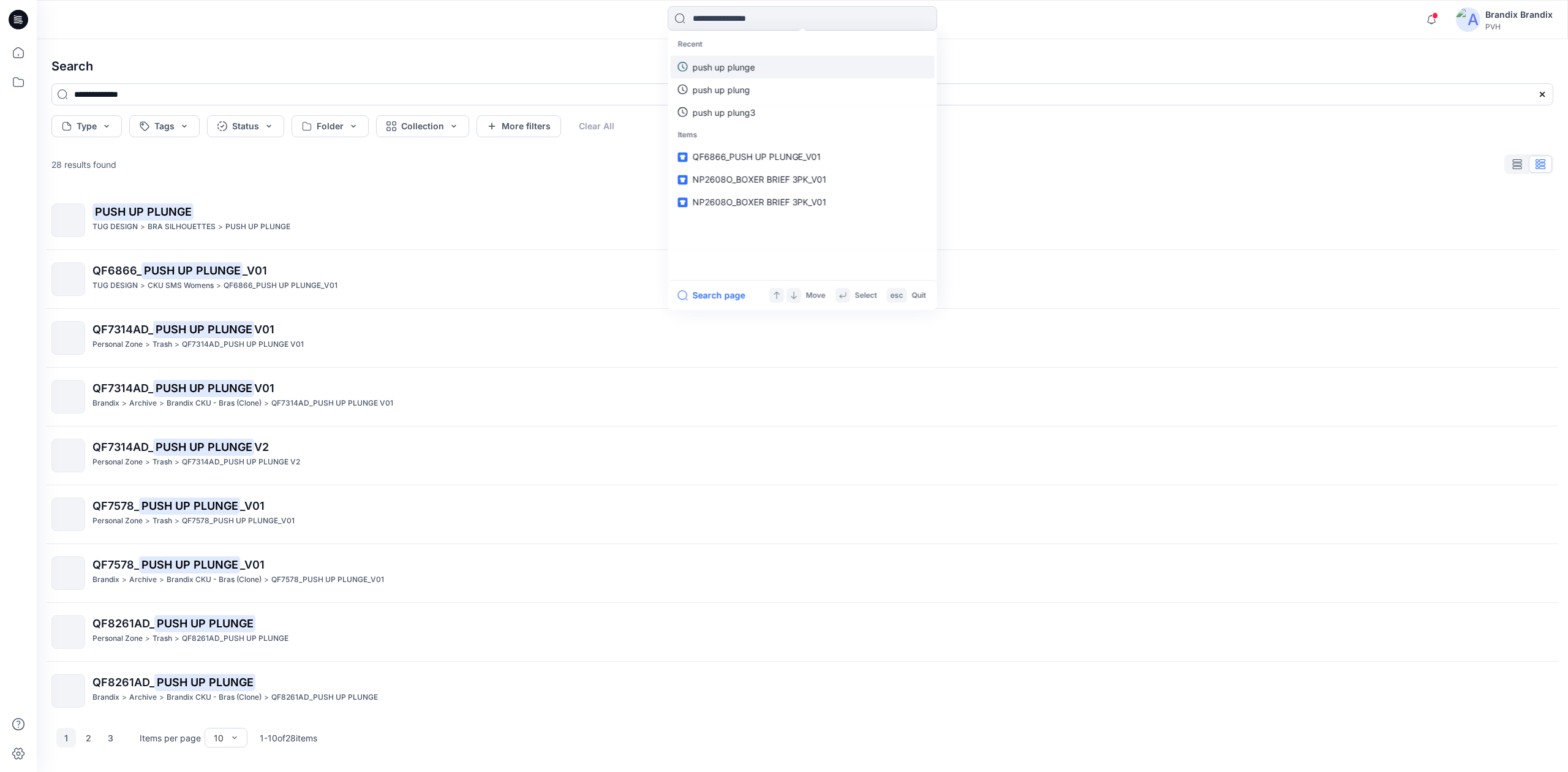
type input "**********"
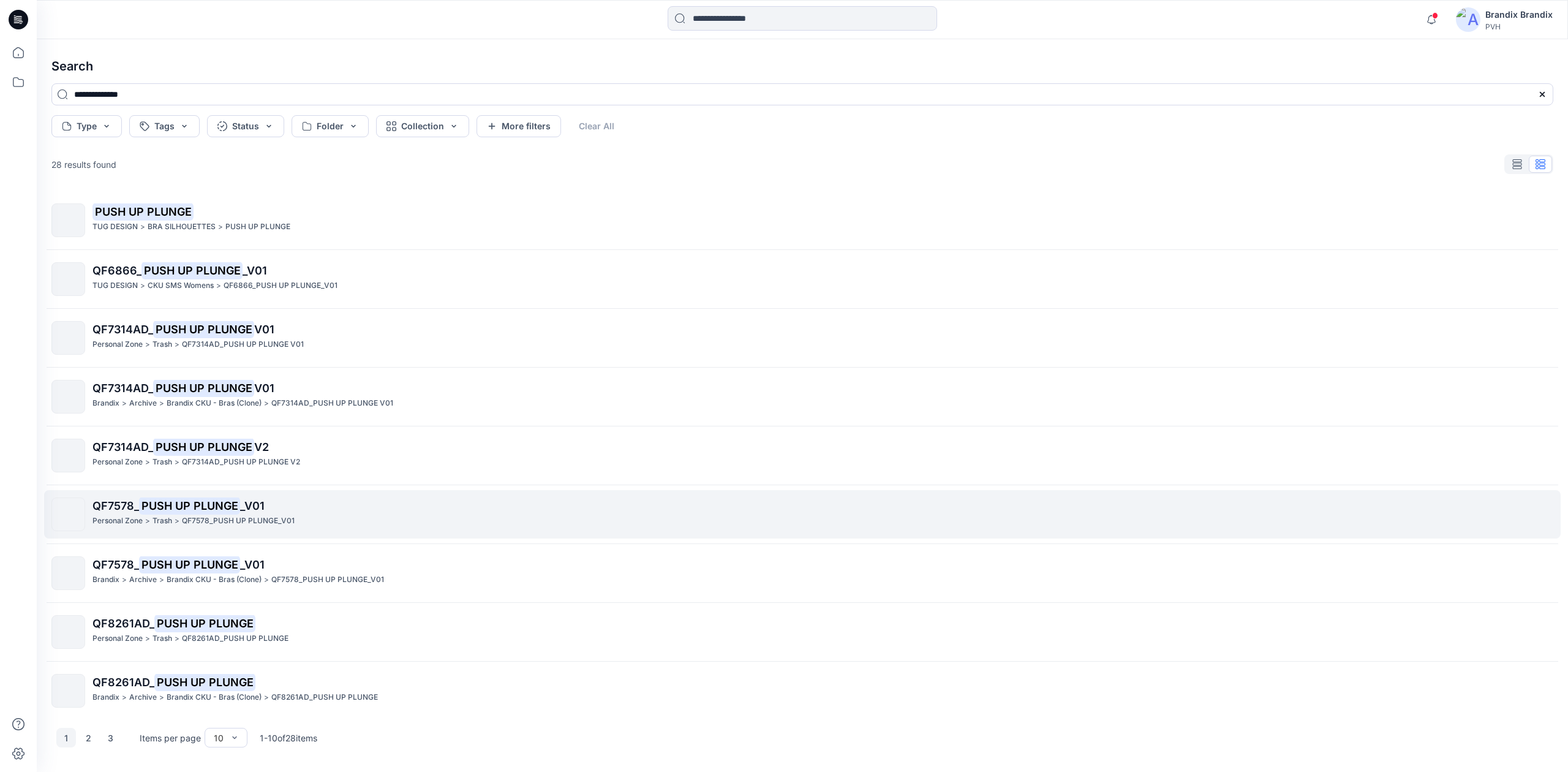
click at [121, 512] on p "QF7578_ PUSH UP PLUNGE _V01" at bounding box center [823, 505] width 1460 height 17
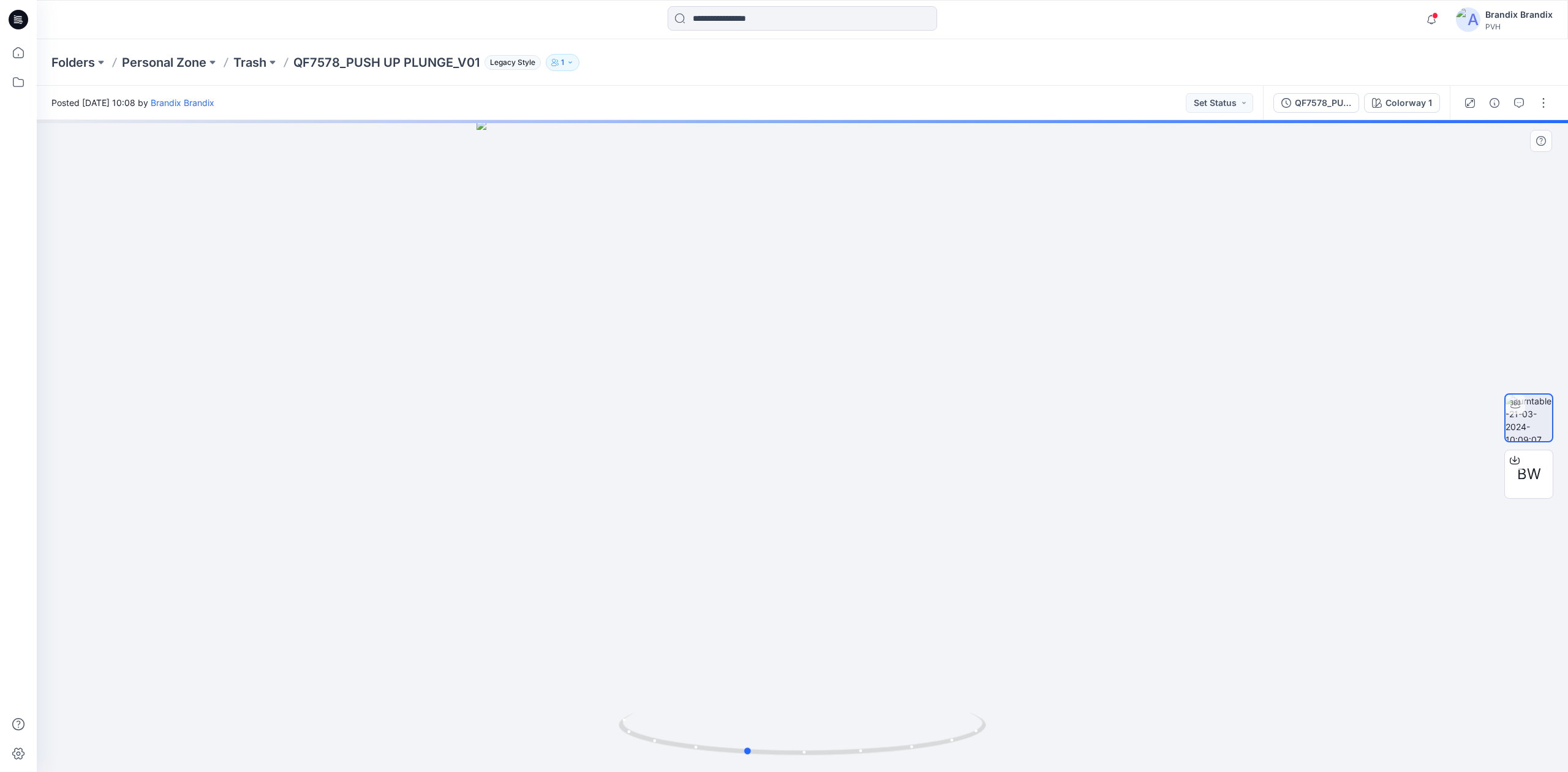
drag, startPoint x: 989, startPoint y: 514, endPoint x: 978, endPoint y: 537, distance: 25.5
click at [783, 537] on div at bounding box center [802, 446] width 1531 height 652
click at [764, 22] on input at bounding box center [802, 18] width 269 height 24
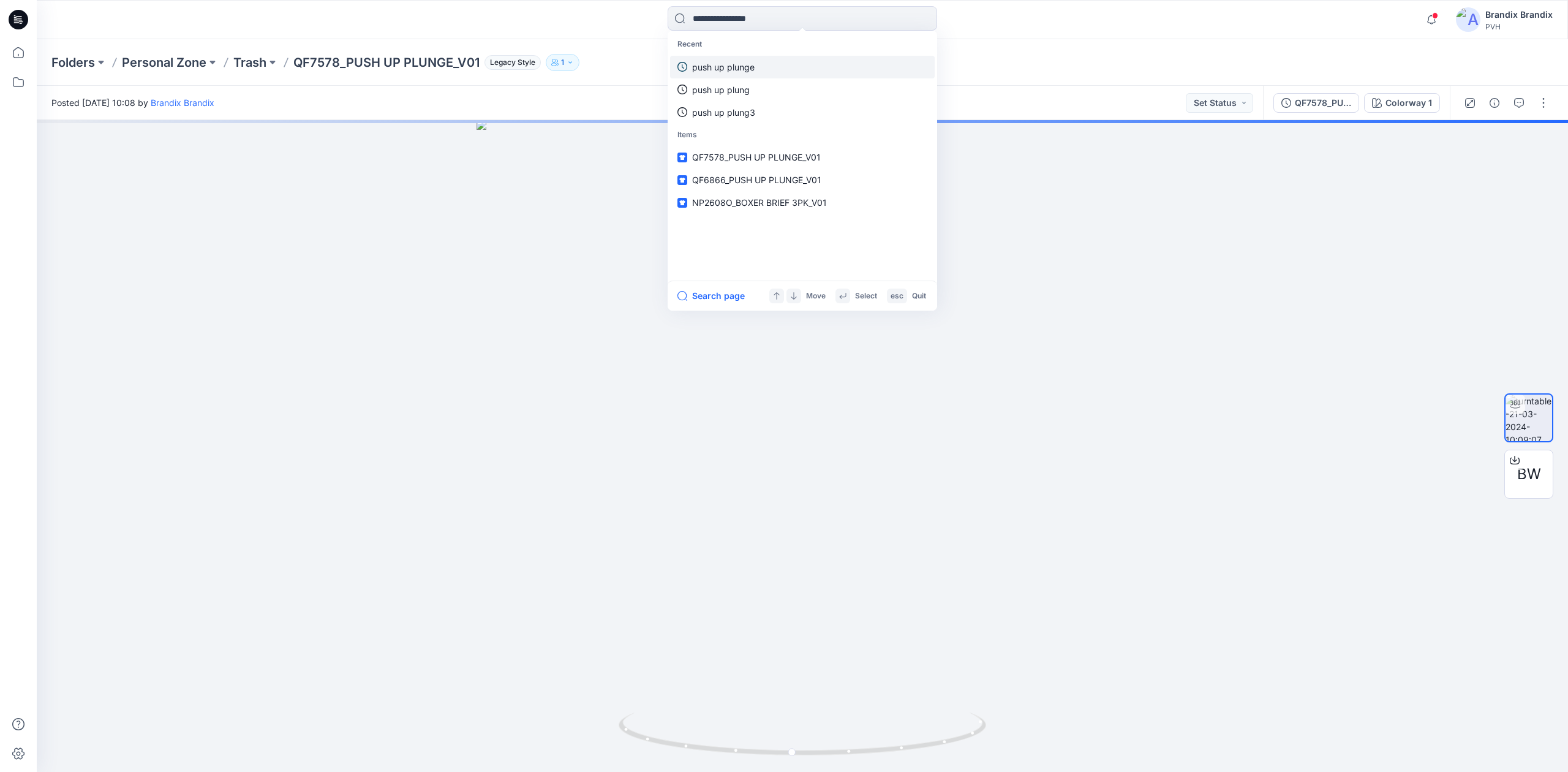
click at [739, 70] on p "push up plunge" at bounding box center [723, 67] width 62 height 13
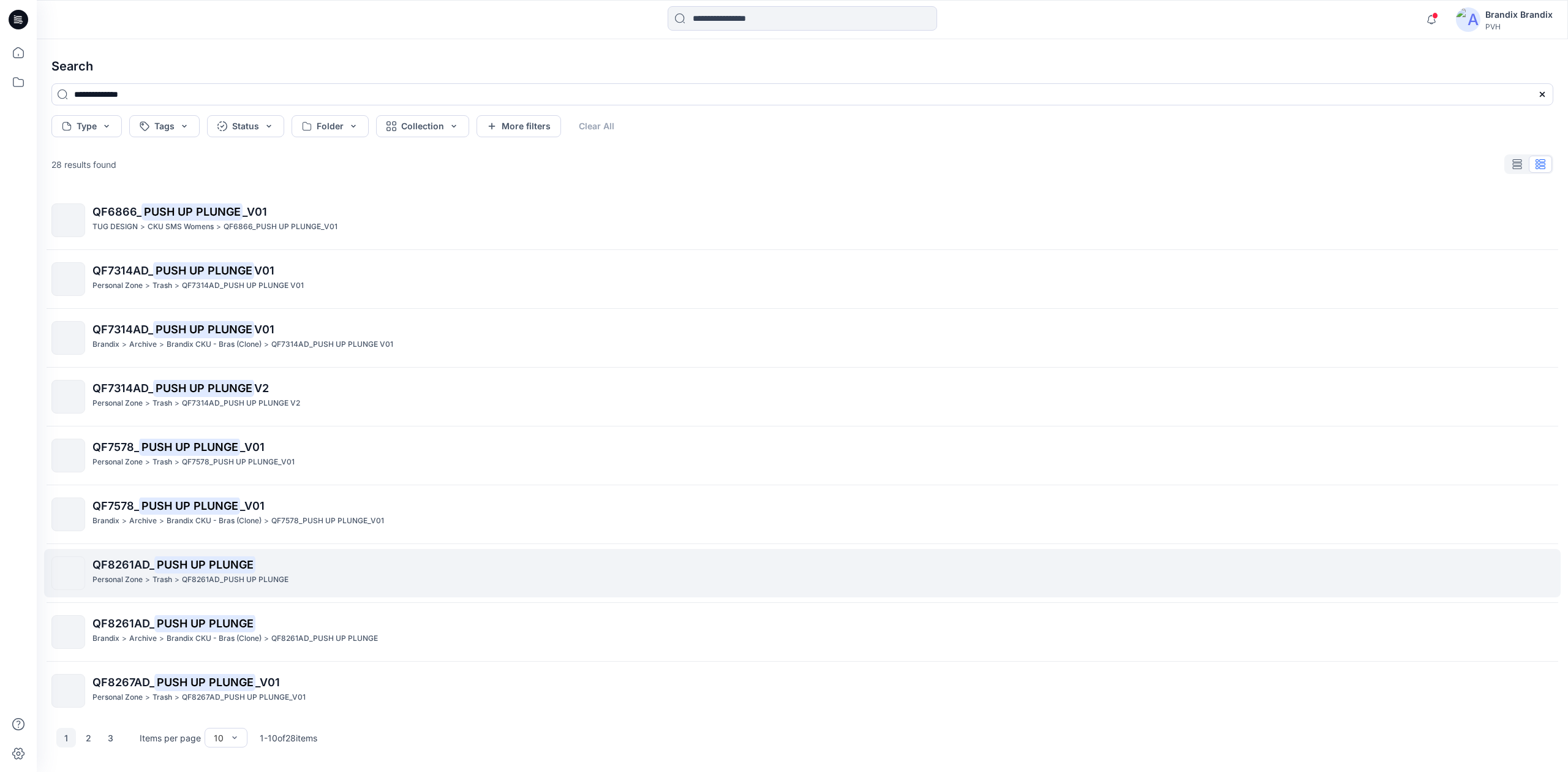
scroll to position [64, 0]
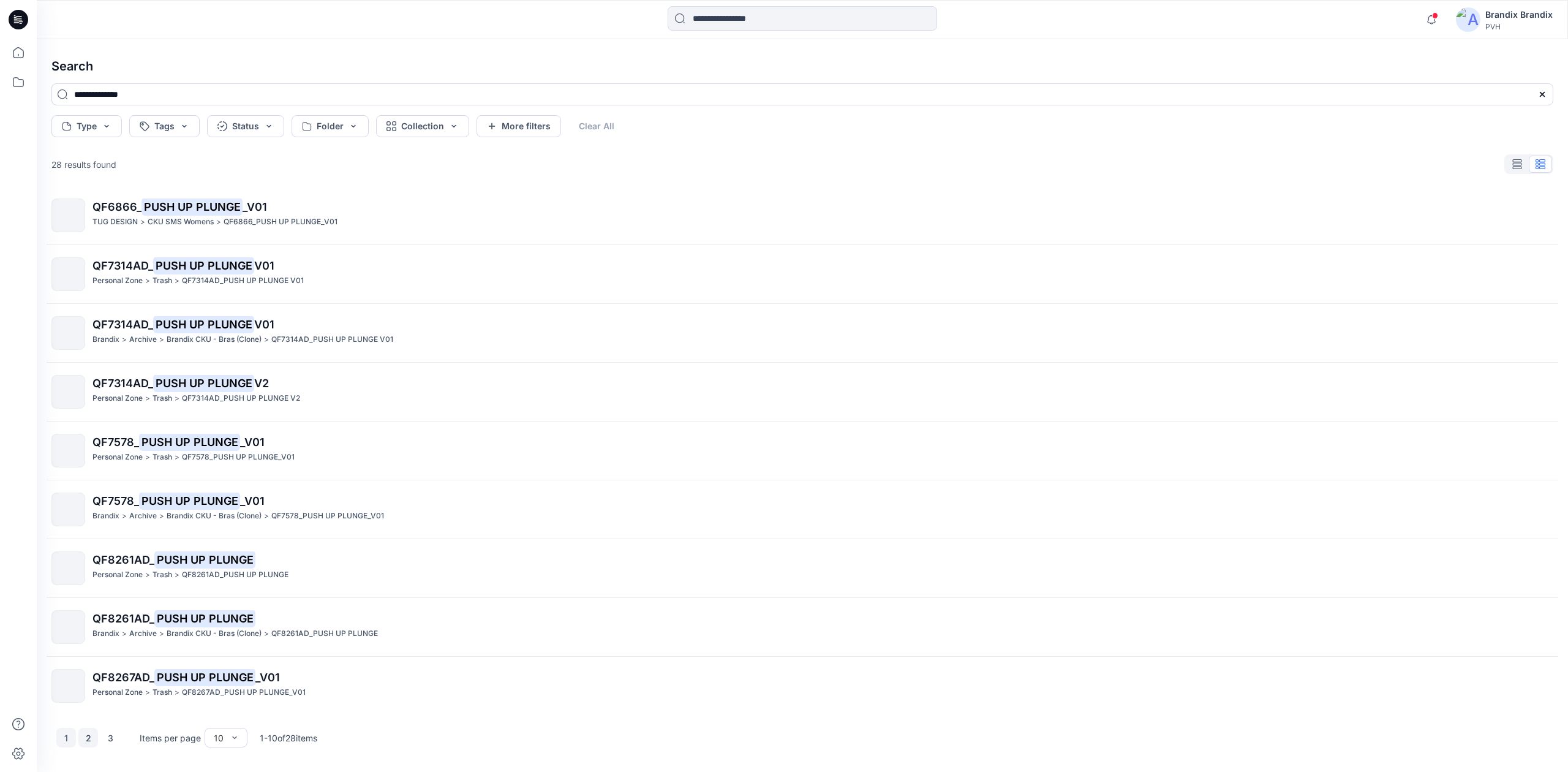
click at [88, 739] on button "2" at bounding box center [88, 737] width 20 height 20
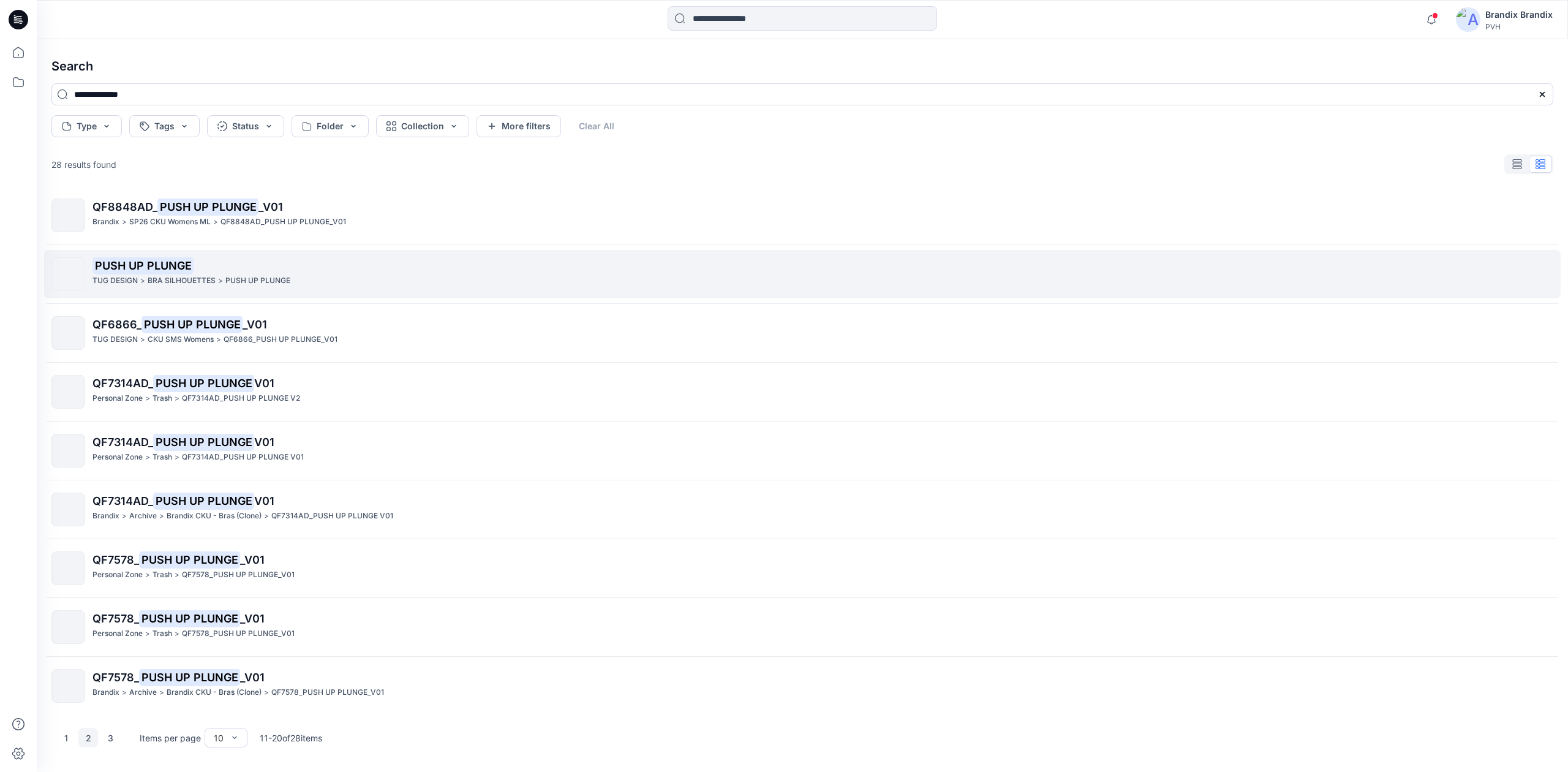
click at [107, 263] on mark "PUSH UP PLUNGE" at bounding box center [143, 265] width 101 height 17
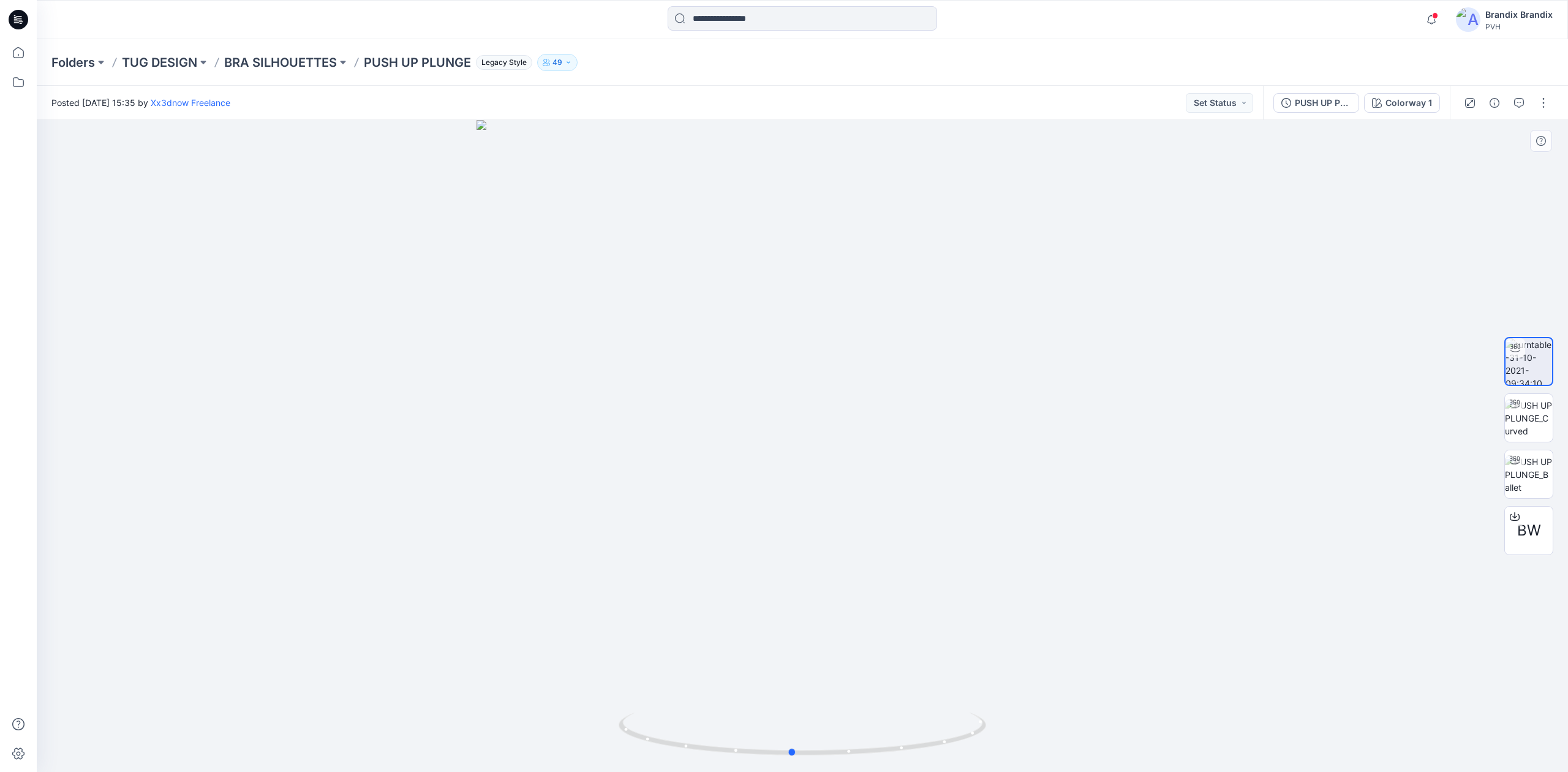
drag, startPoint x: 920, startPoint y: 549, endPoint x: 971, endPoint y: 559, distance: 52.0
click at [783, 559] on div at bounding box center [802, 446] width 1531 height 652
click at [783, 516] on div at bounding box center [1515, 516] width 20 height 20
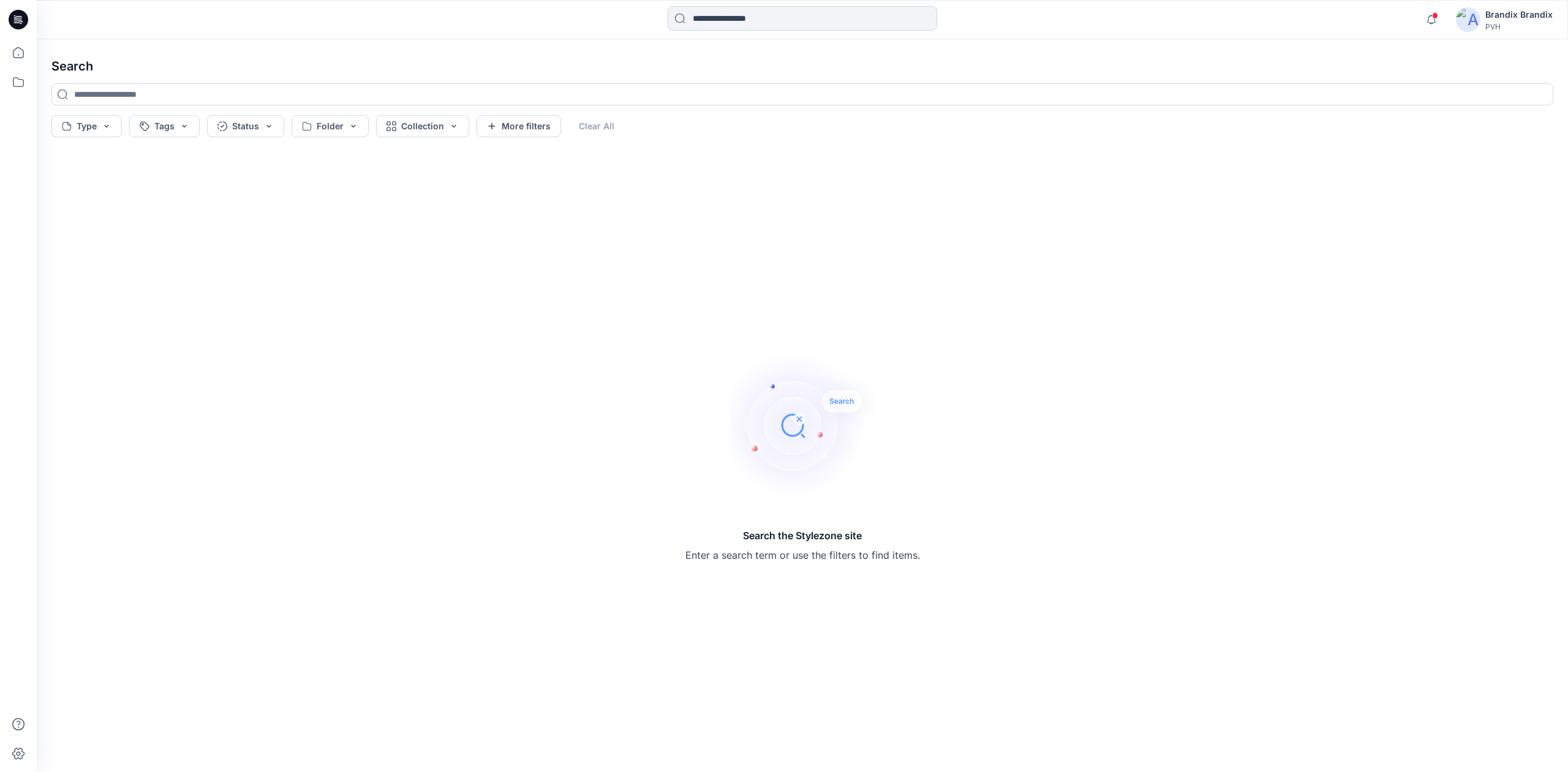
click at [745, 24] on input at bounding box center [802, 18] width 269 height 24
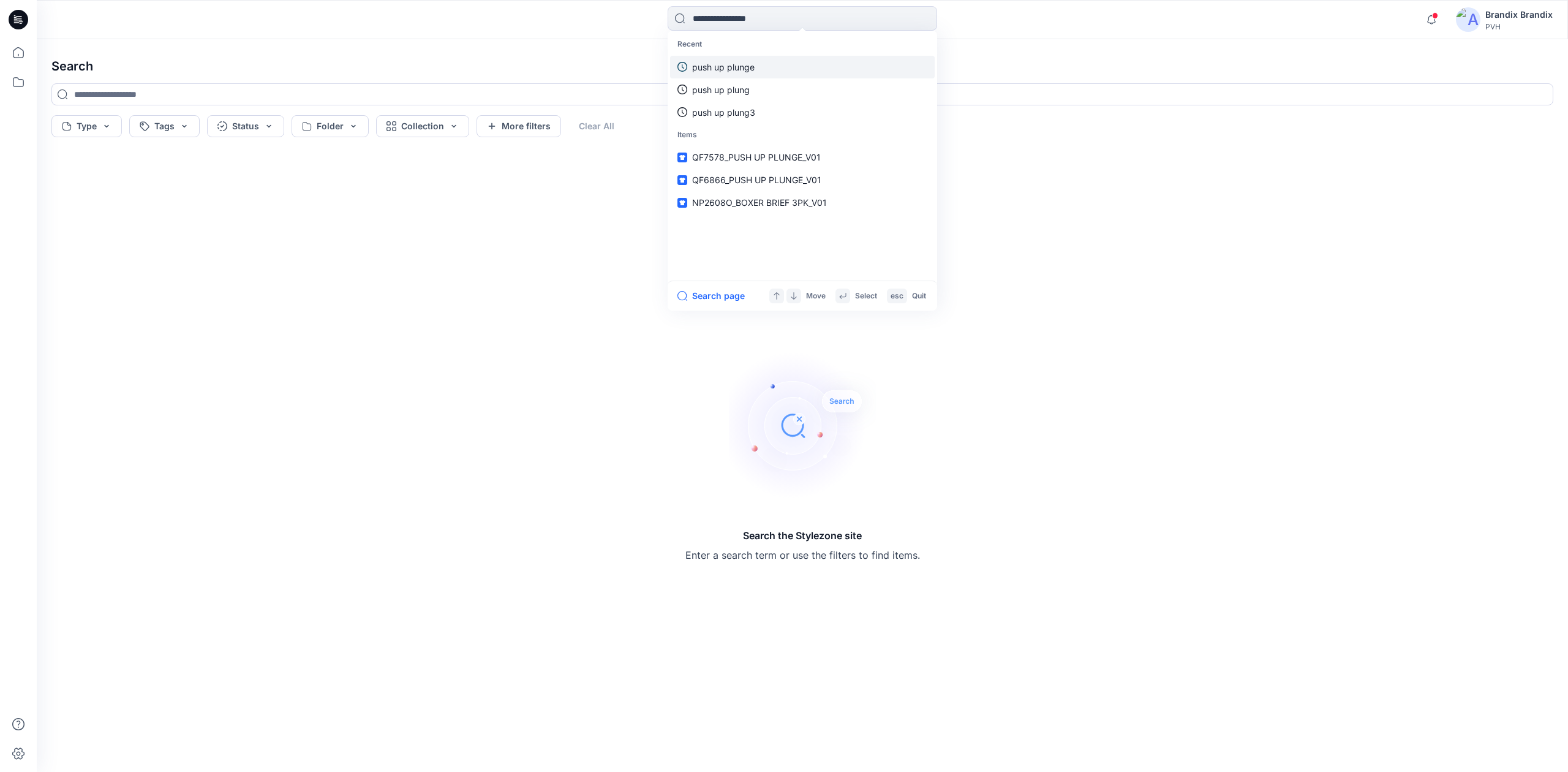
click at [737, 61] on p "push up plunge" at bounding box center [723, 67] width 62 height 13
type input "**********"
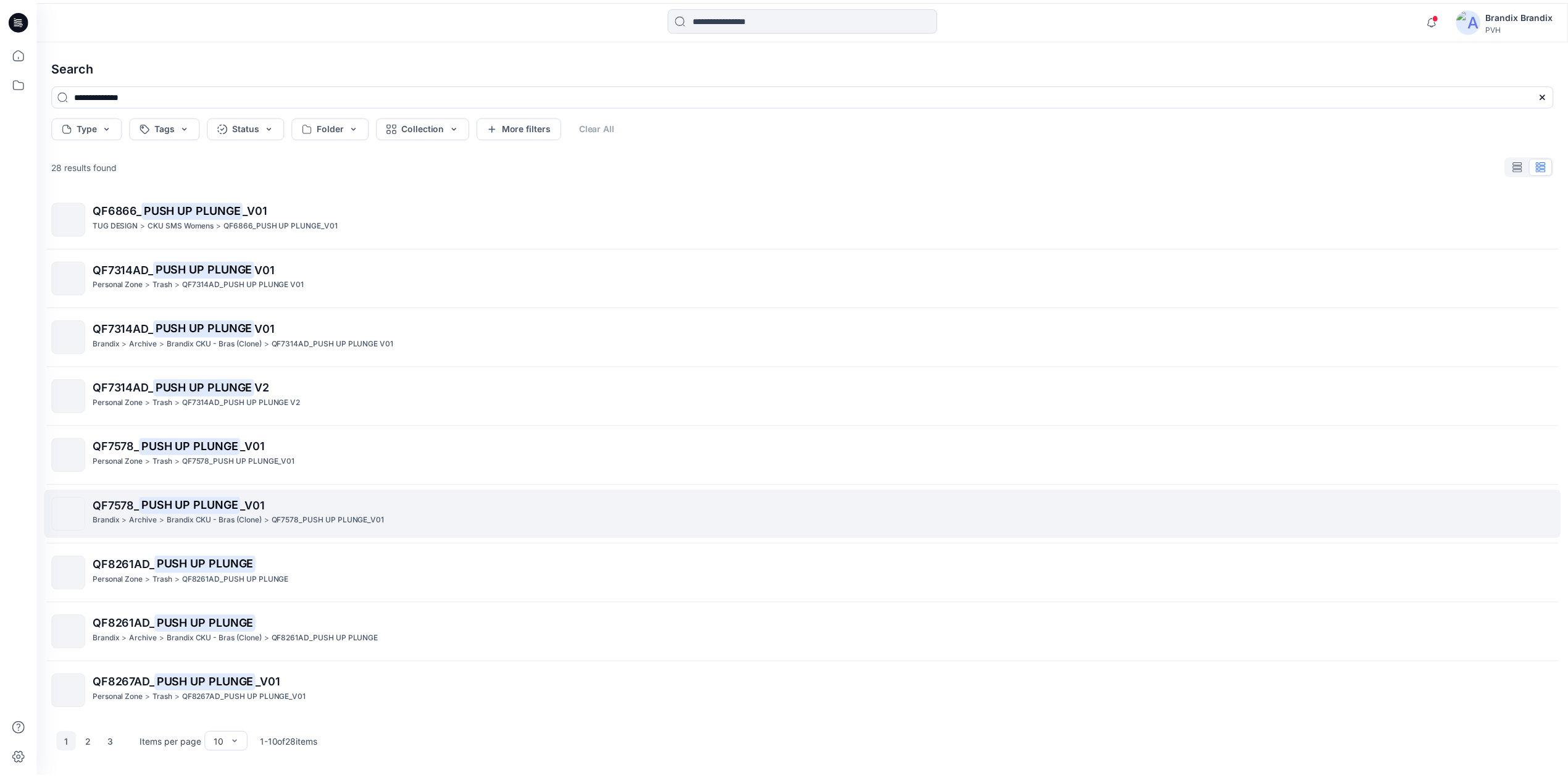
scroll to position [64, 0]
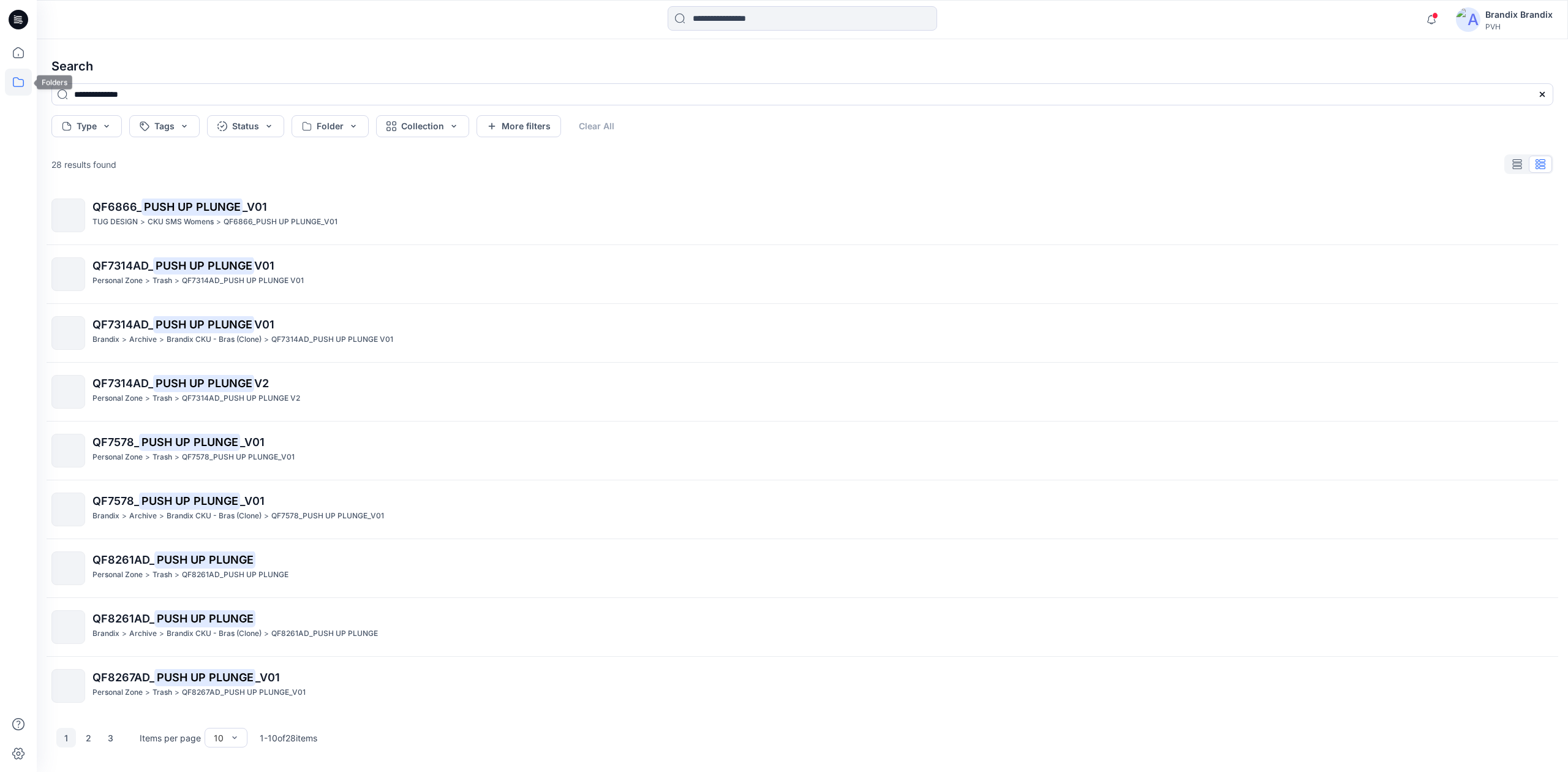
click at [21, 85] on icon at bounding box center [18, 82] width 27 height 27
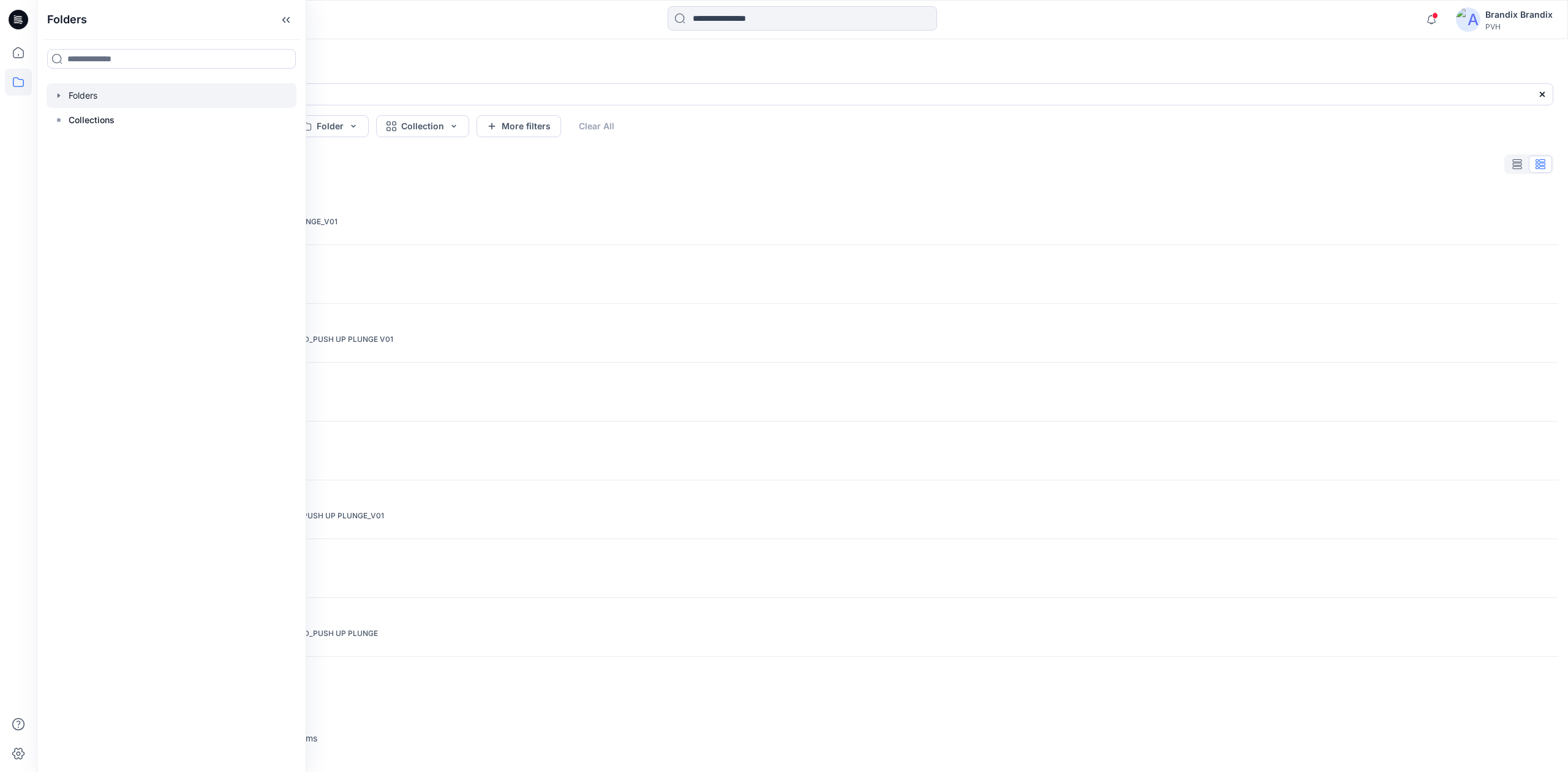
click at [101, 91] on div at bounding box center [171, 95] width 250 height 24
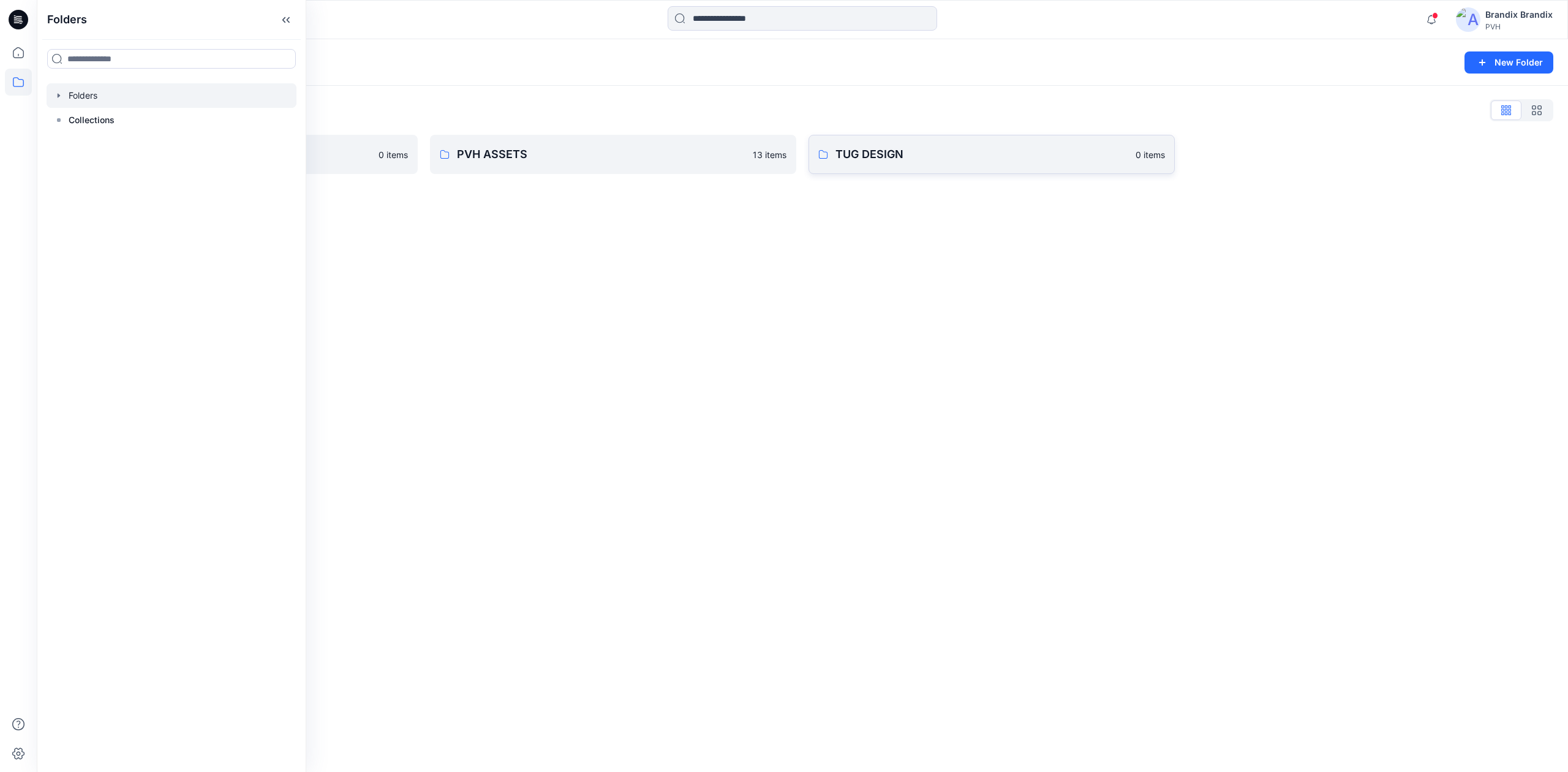
click at [783, 151] on p "TUG DESIGN" at bounding box center [982, 154] width 293 height 17
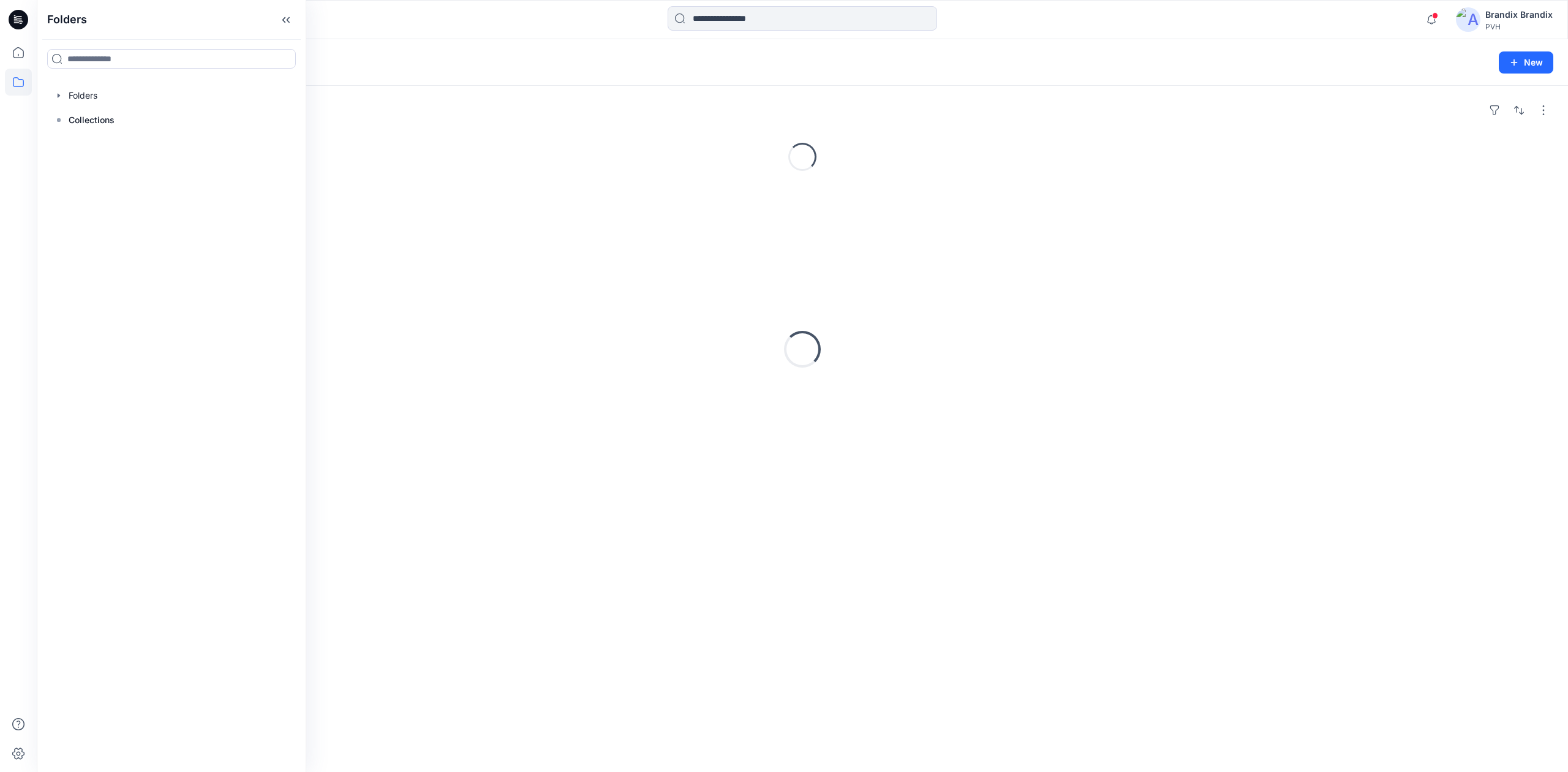
click at [783, 151] on div "Loading..." at bounding box center [802, 157] width 1502 height 39
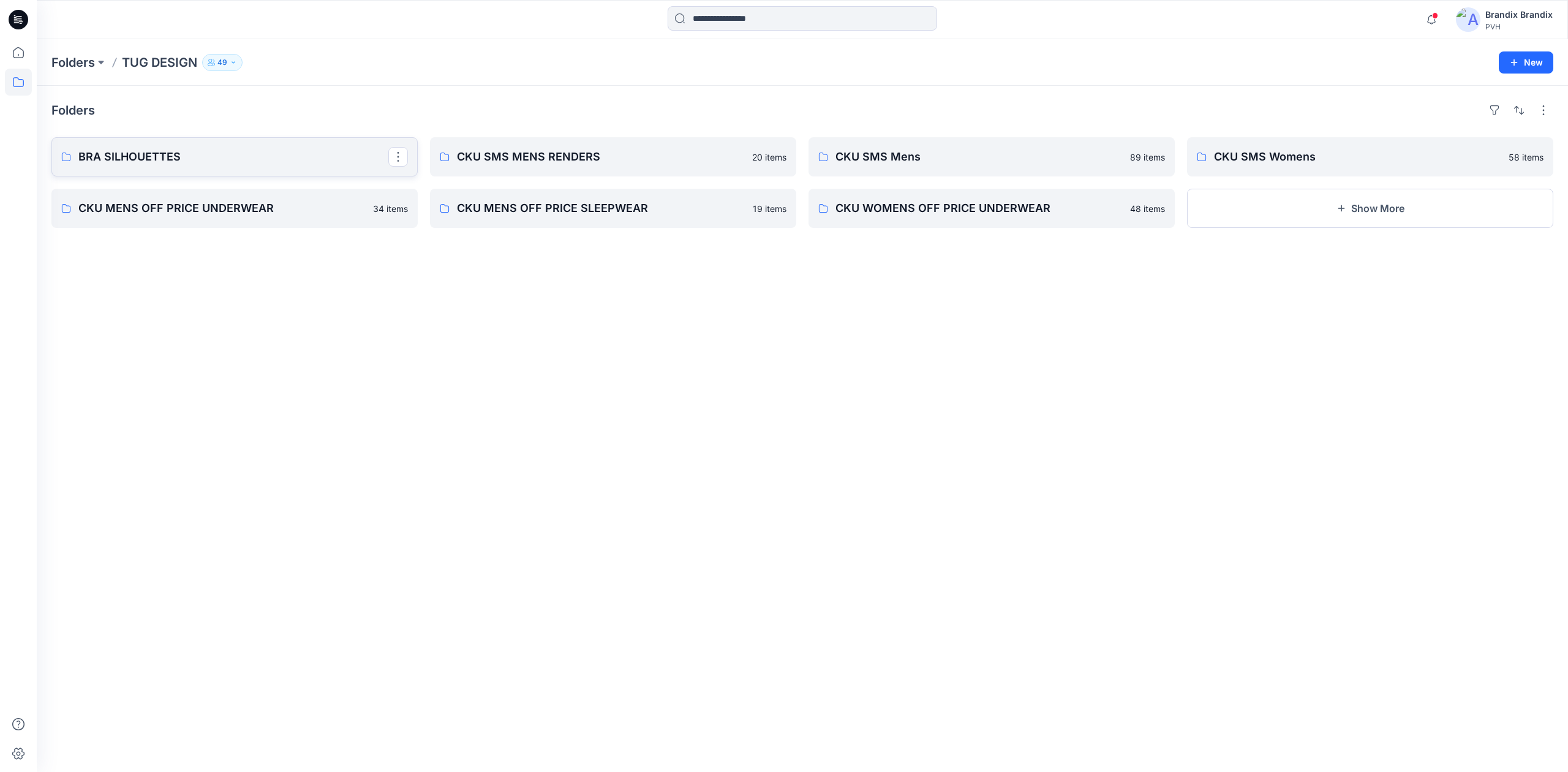
click at [236, 145] on link "BRA SILHOUETTES" at bounding box center [235, 157] width 367 height 39
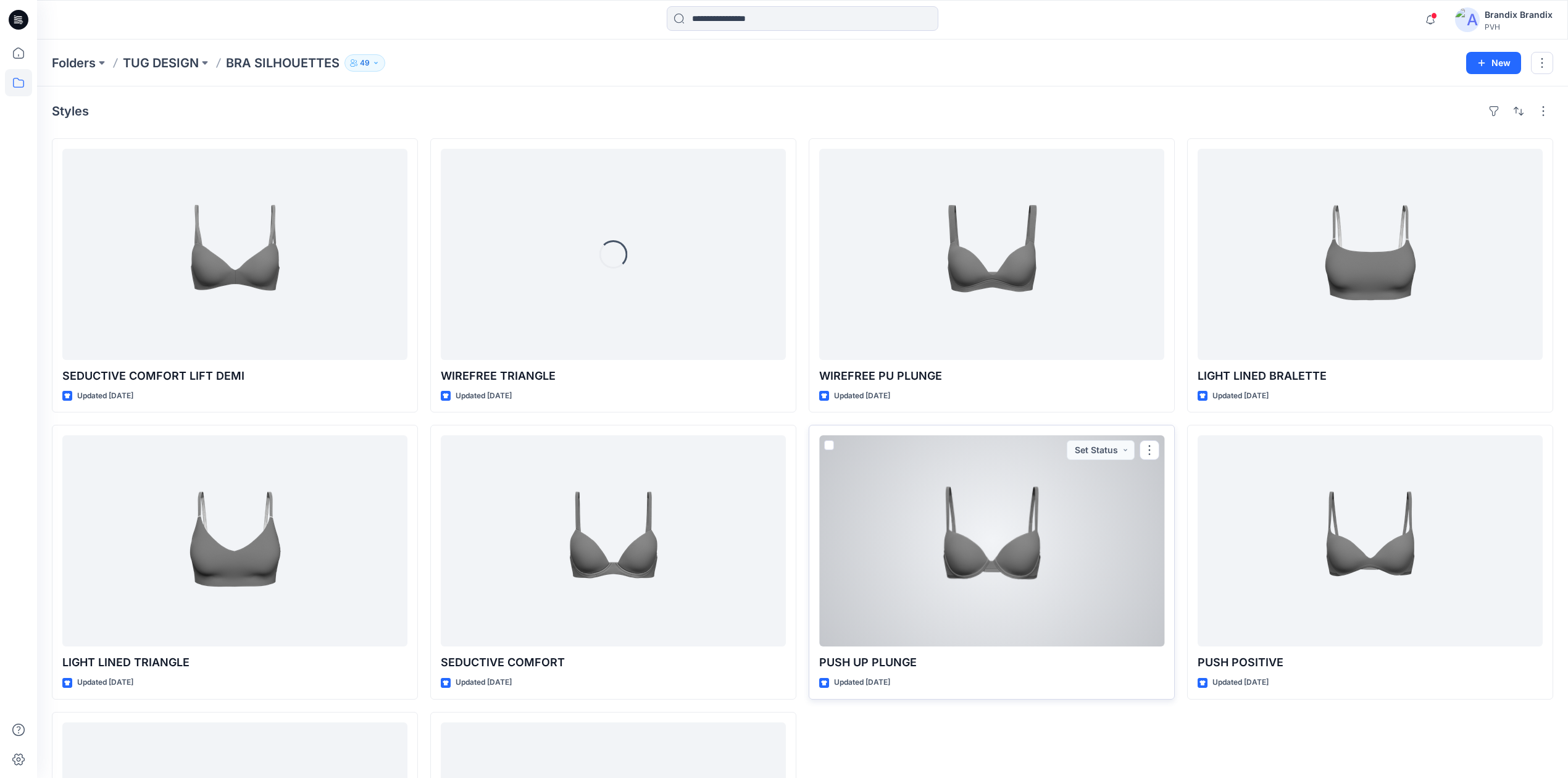
click at [789, 606] on div at bounding box center [992, 541] width 345 height 211
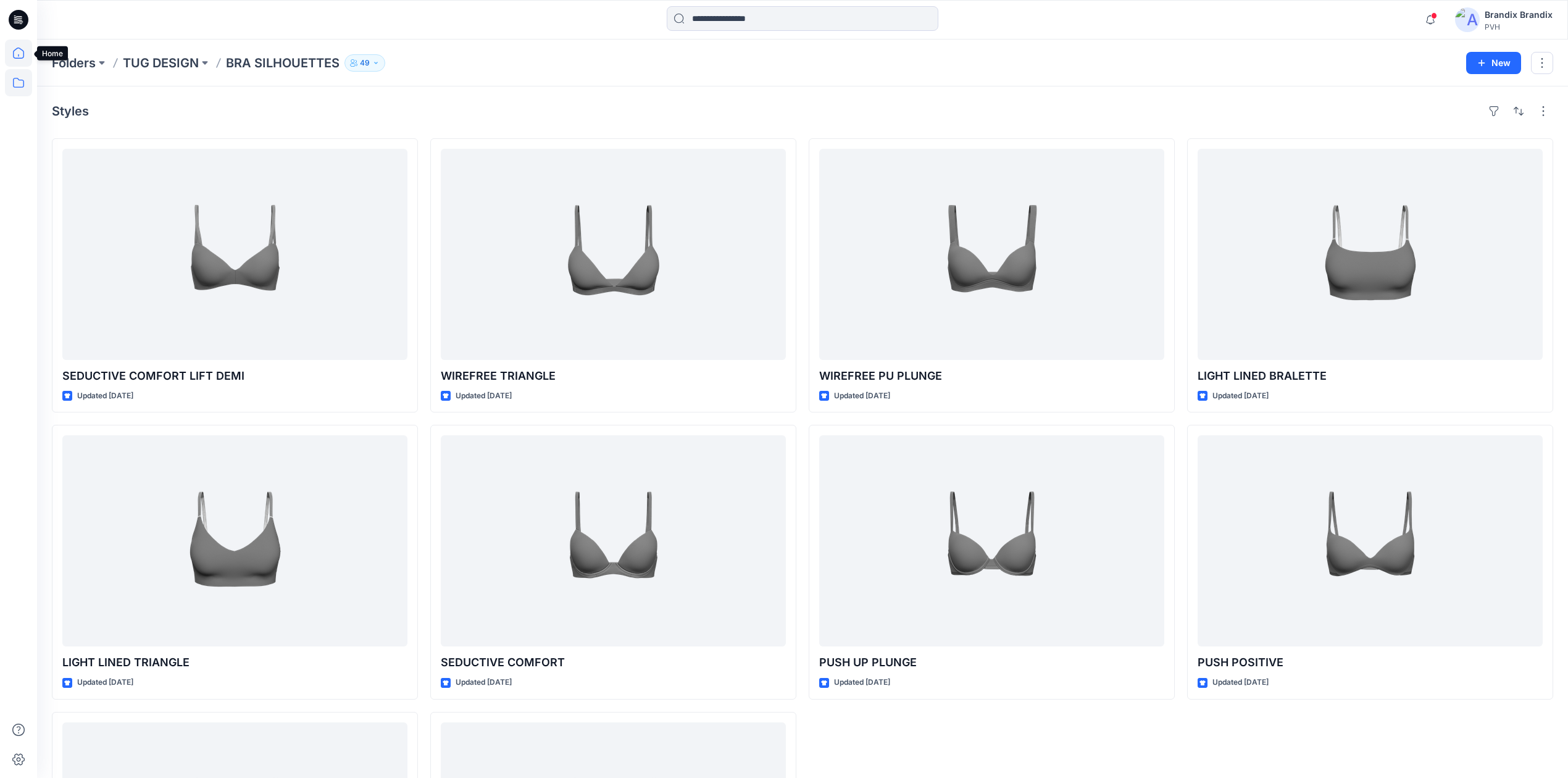
click at [19, 55] on icon at bounding box center [18, 53] width 27 height 27
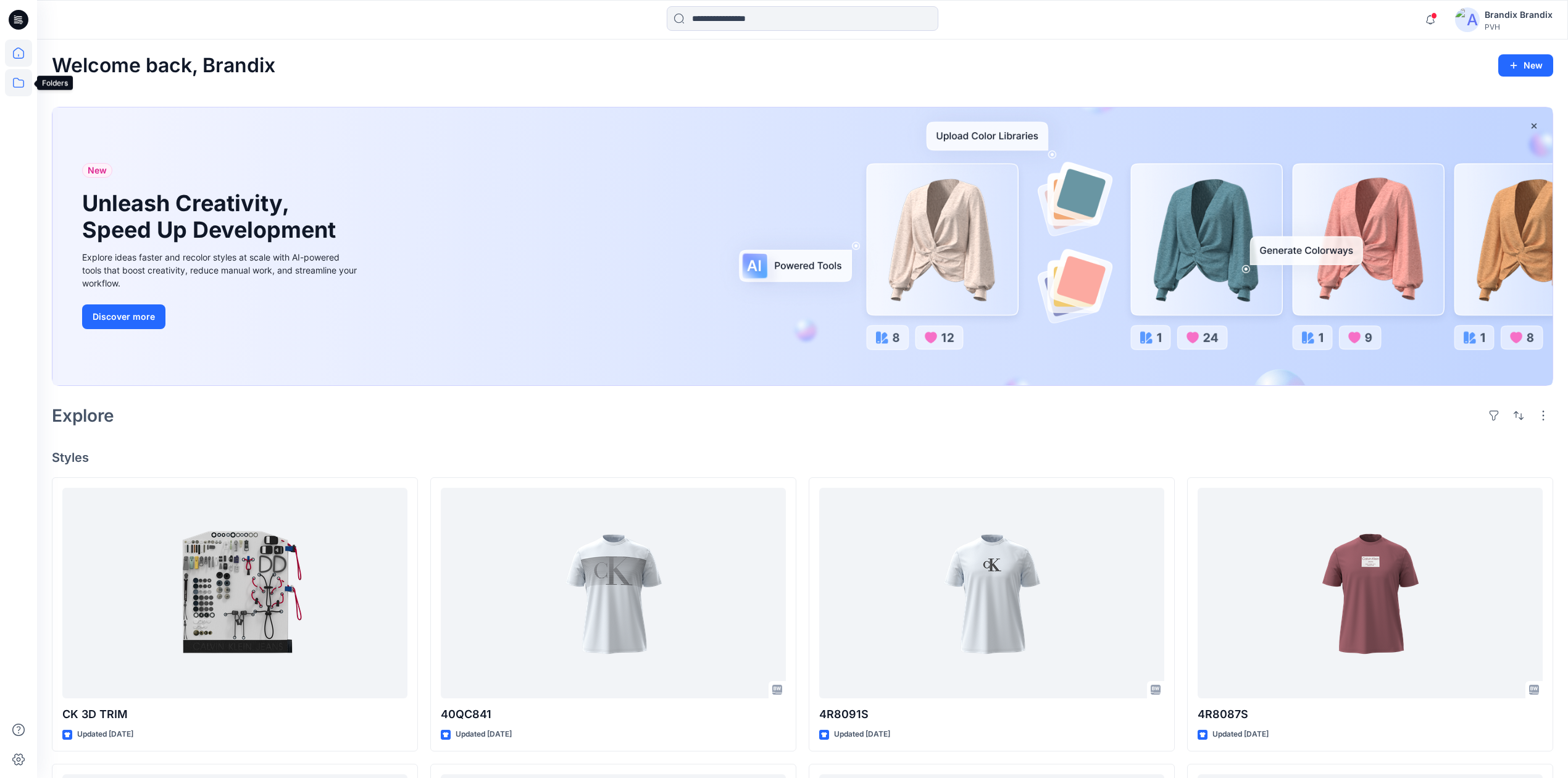
click at [11, 84] on icon at bounding box center [18, 83] width 27 height 27
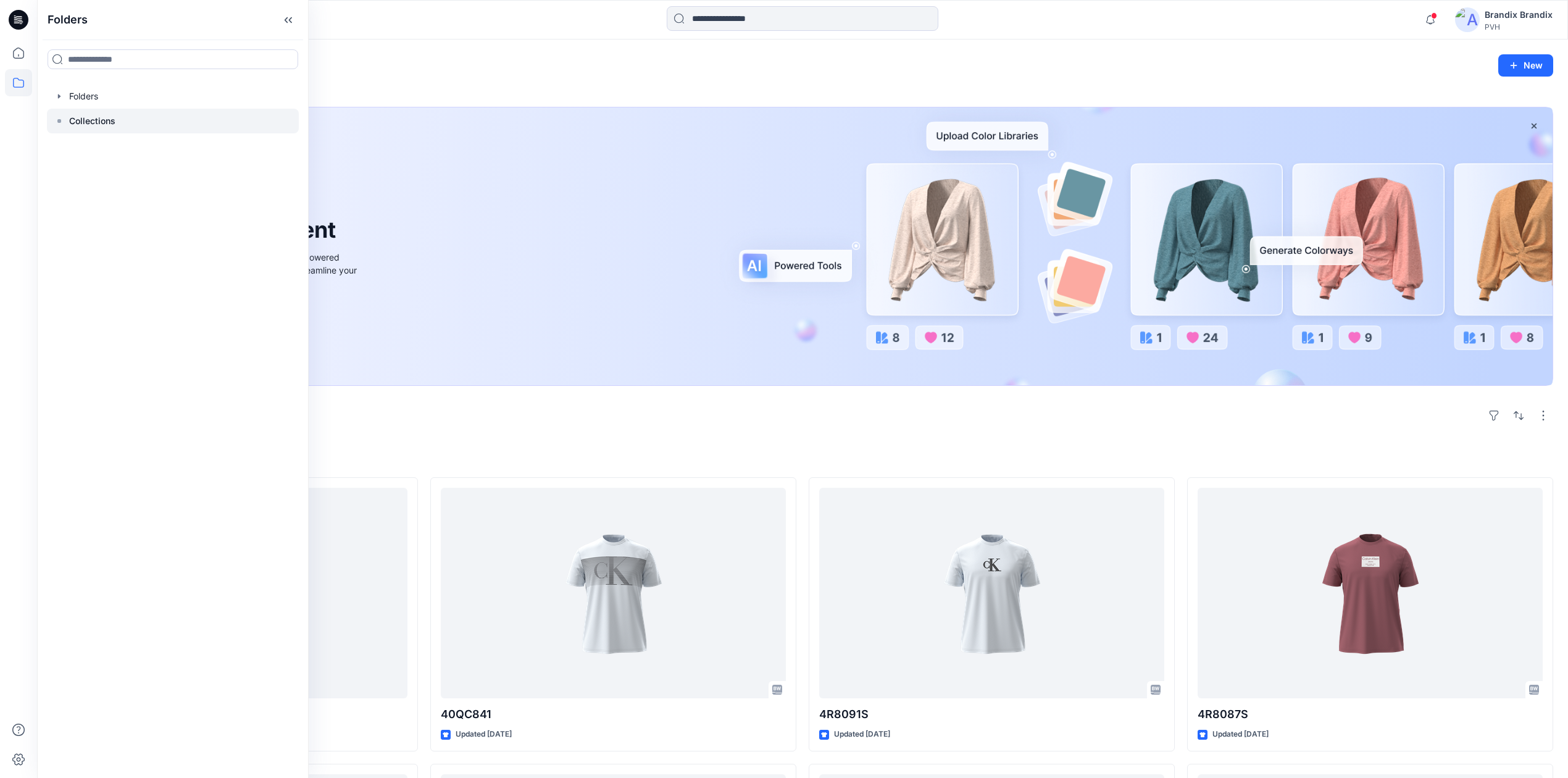
click at [112, 121] on p "Collections" at bounding box center [92, 121] width 46 height 15
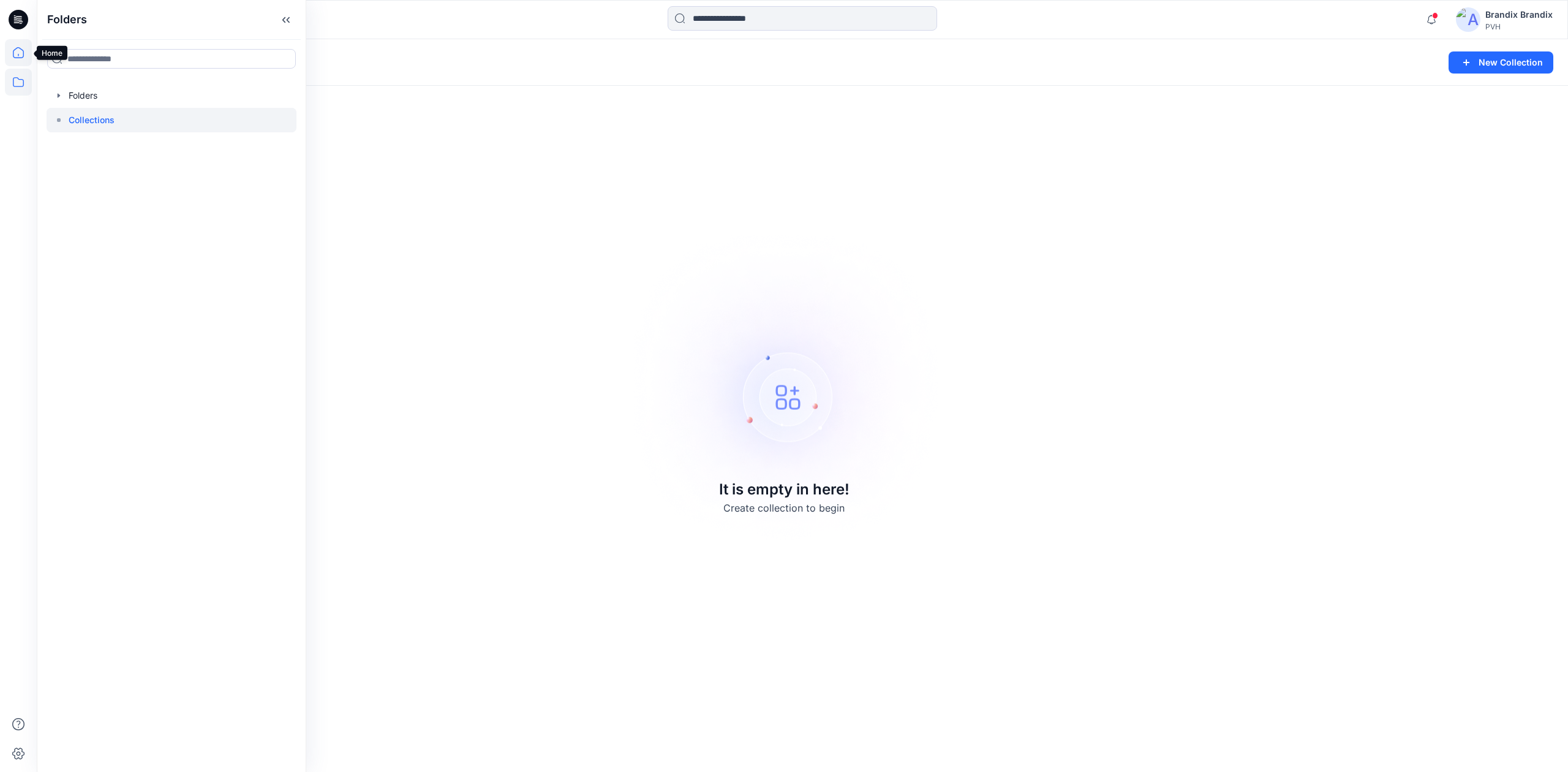
click at [26, 45] on icon at bounding box center [18, 53] width 27 height 27
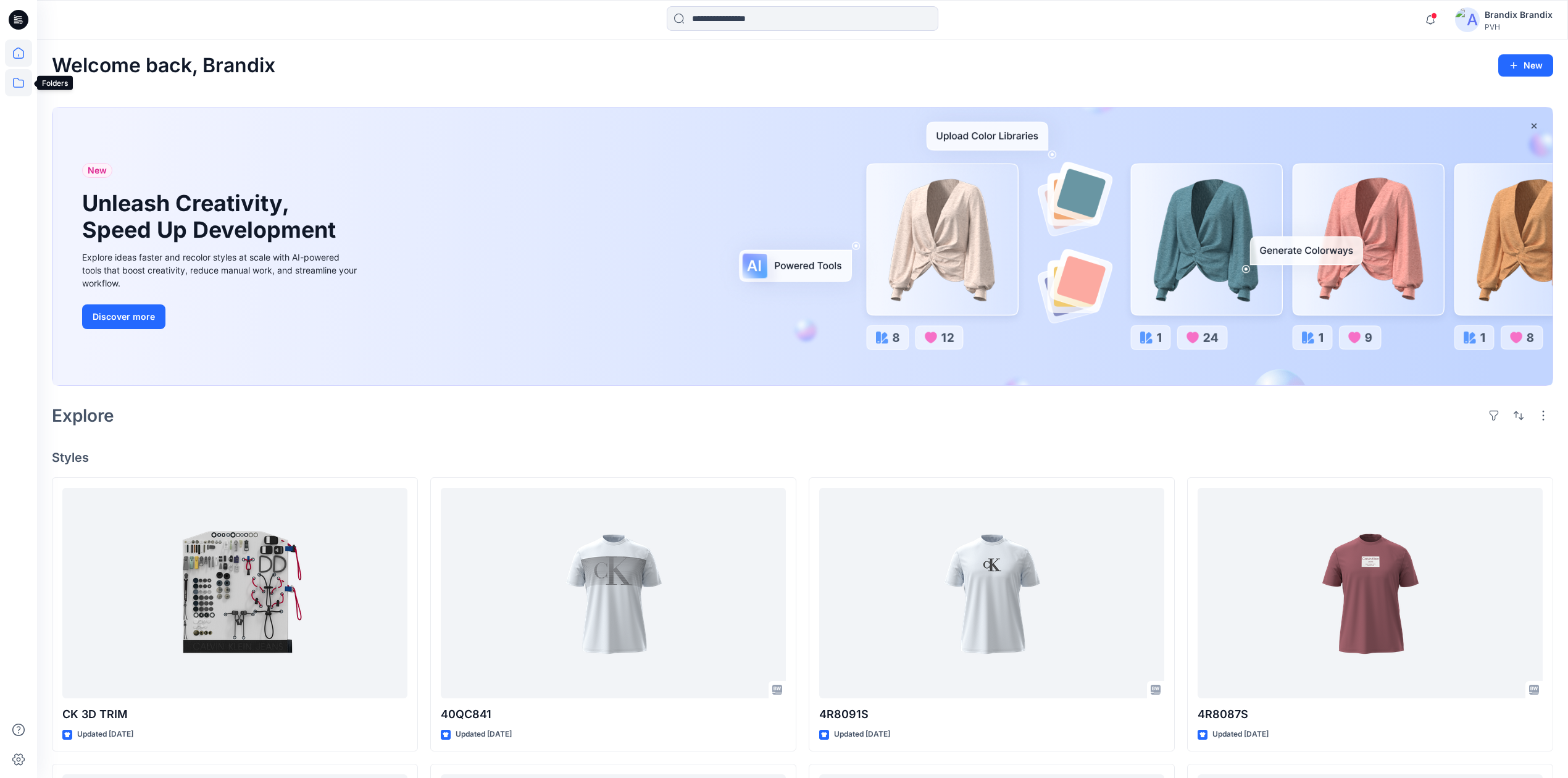
click at [20, 76] on icon at bounding box center [18, 83] width 27 height 27
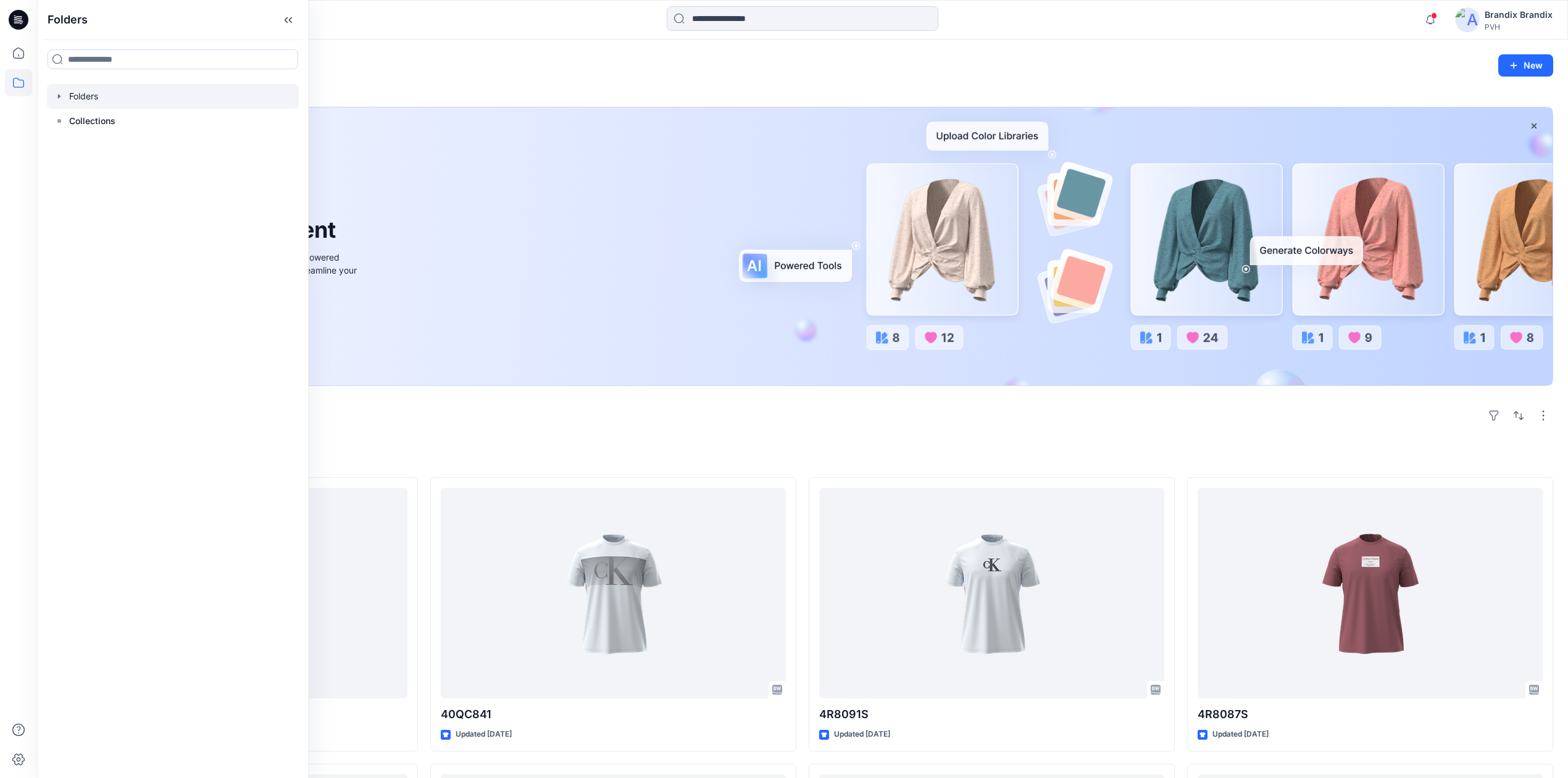
click at [96, 95] on div at bounding box center [172, 96] width 252 height 25
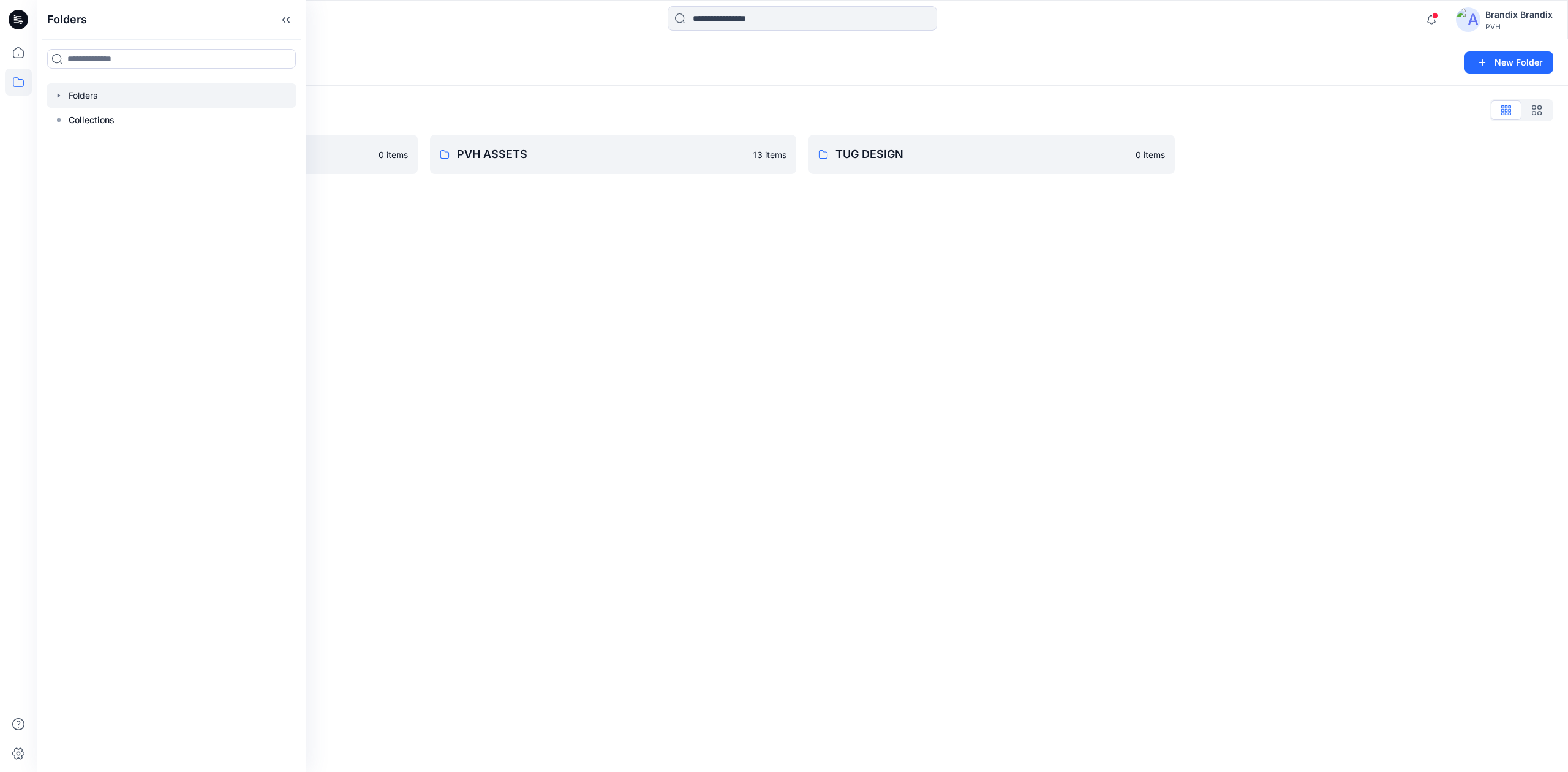
click at [60, 94] on icon "button" at bounding box center [59, 95] width 9 height 9
click at [74, 122] on icon "button" at bounding box center [71, 120] width 9 height 9
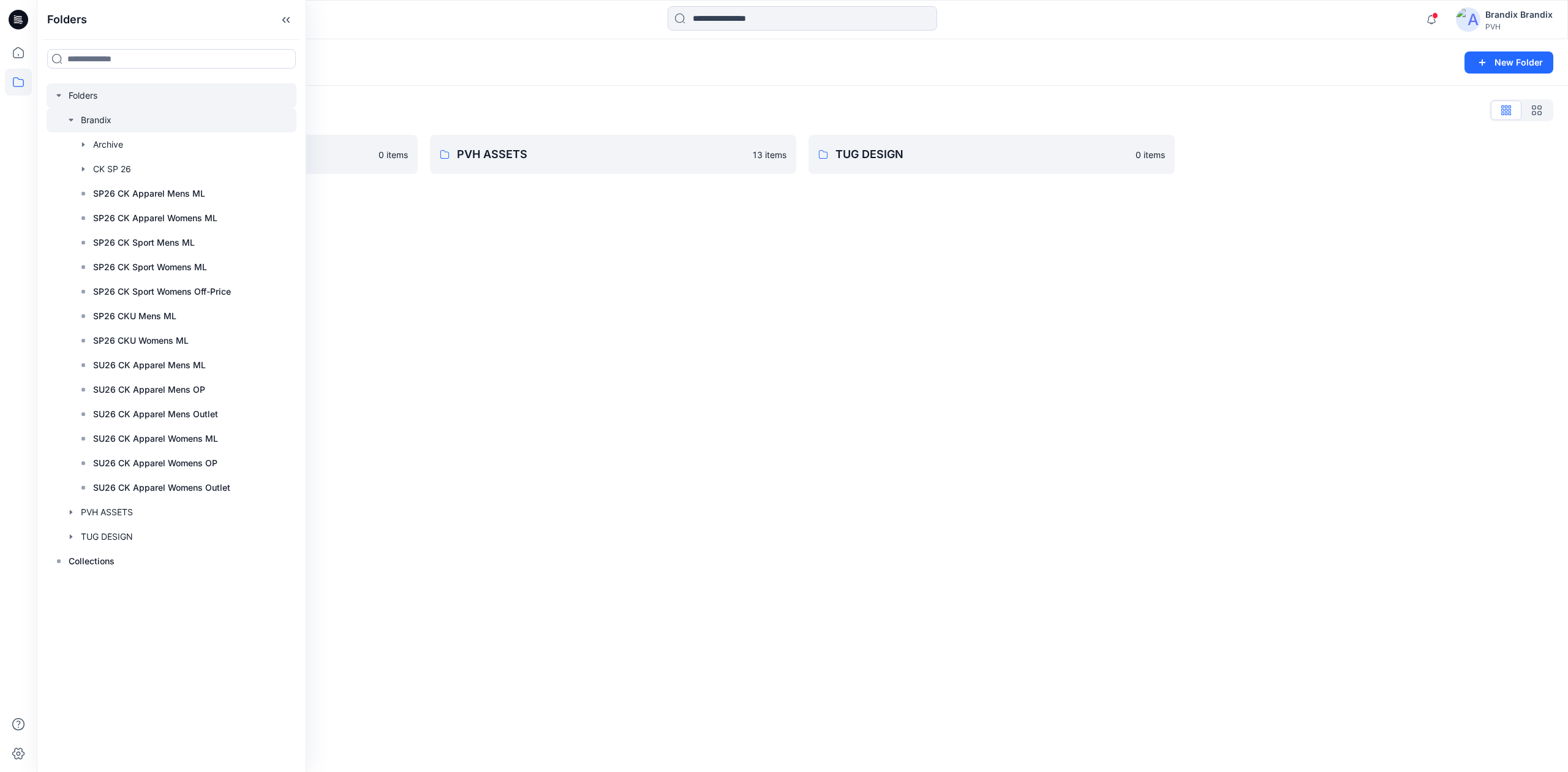
click at [118, 118] on div at bounding box center [171, 120] width 250 height 24
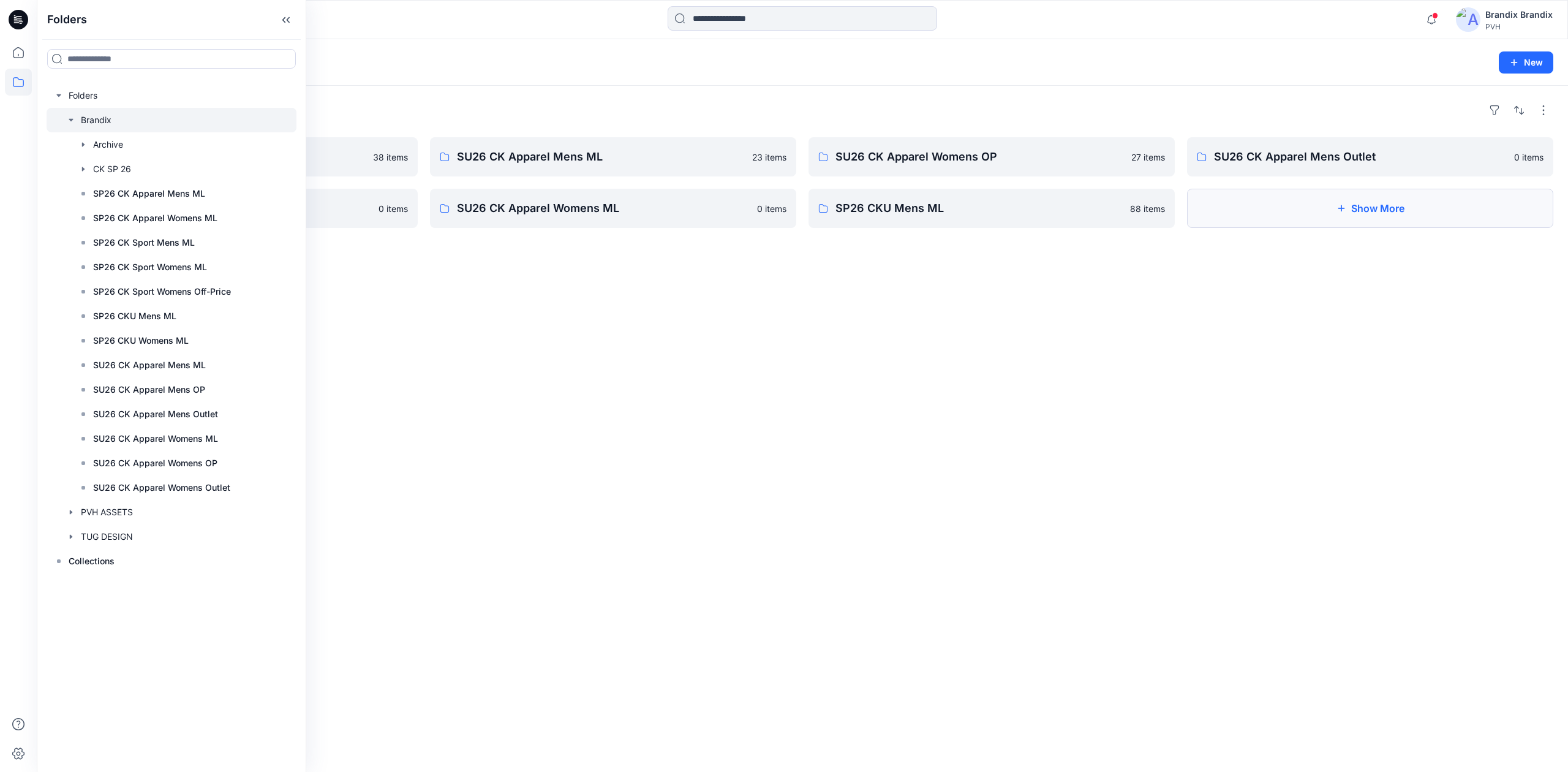
click at [783, 217] on button "Show More" at bounding box center [1370, 208] width 367 height 39
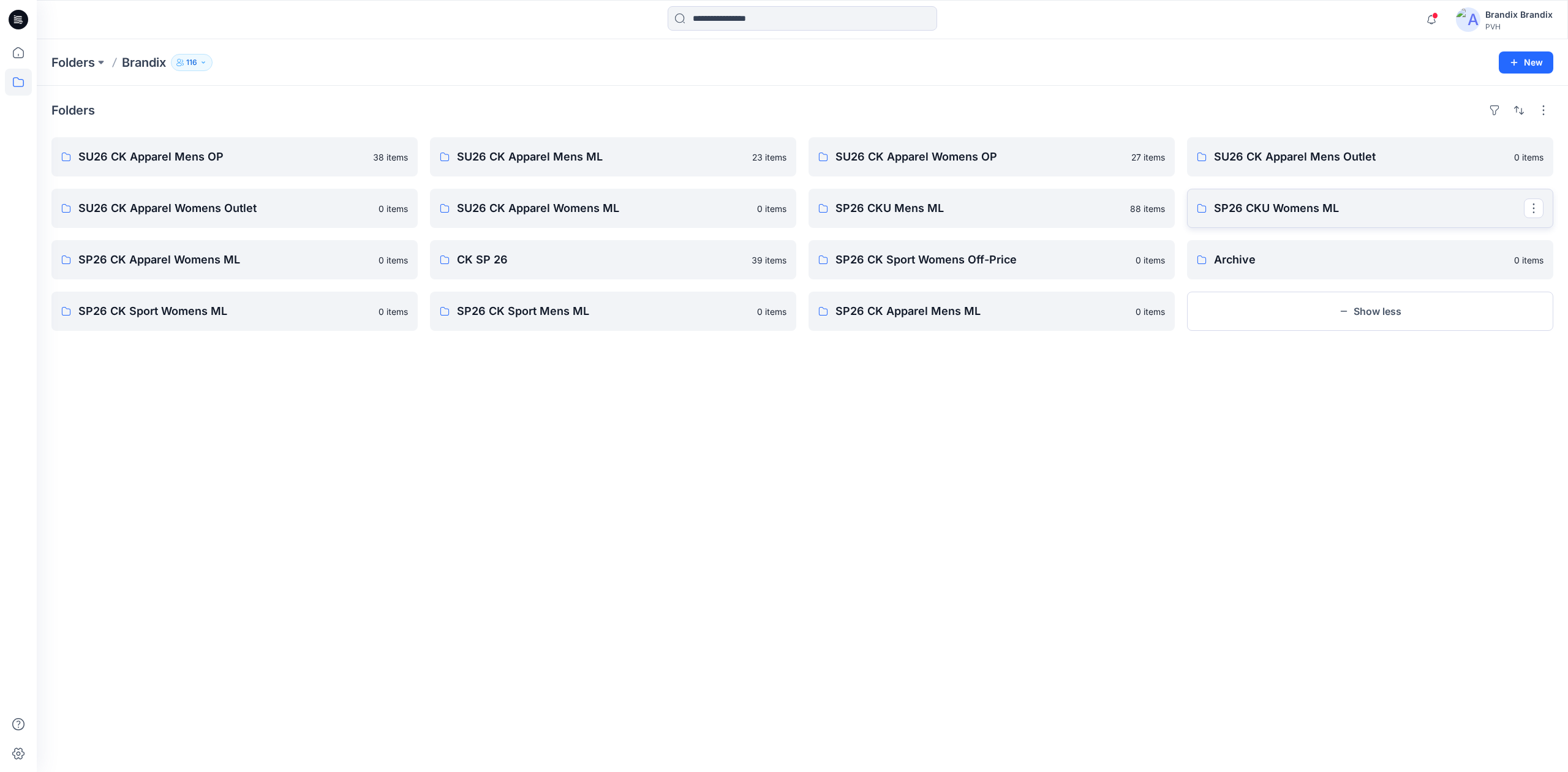
click at [783, 216] on p "SP26 CKU Womens ML" at bounding box center [1369, 208] width 310 height 17
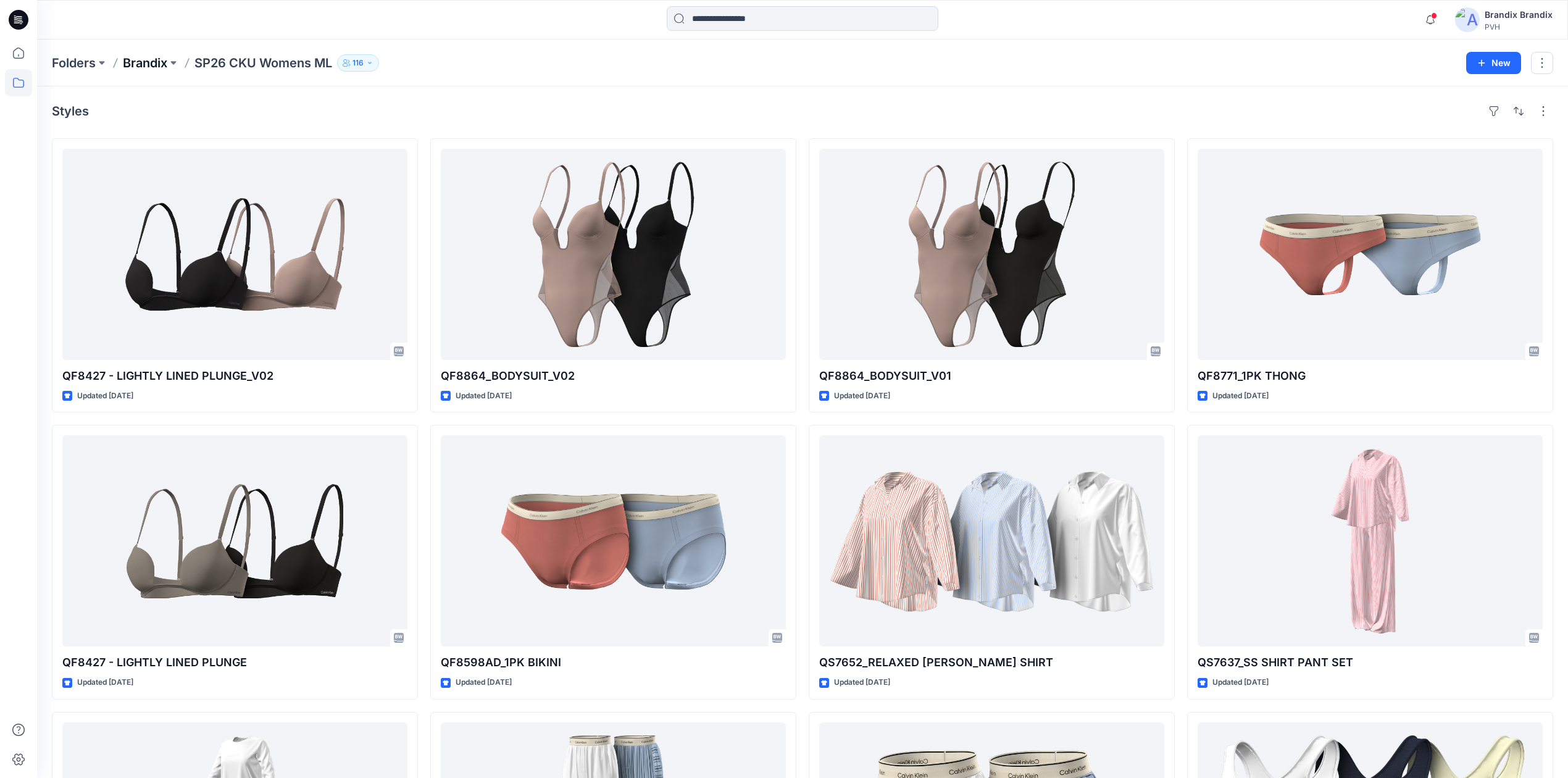
click at [159, 64] on p "Brandix" at bounding box center [145, 63] width 44 height 17
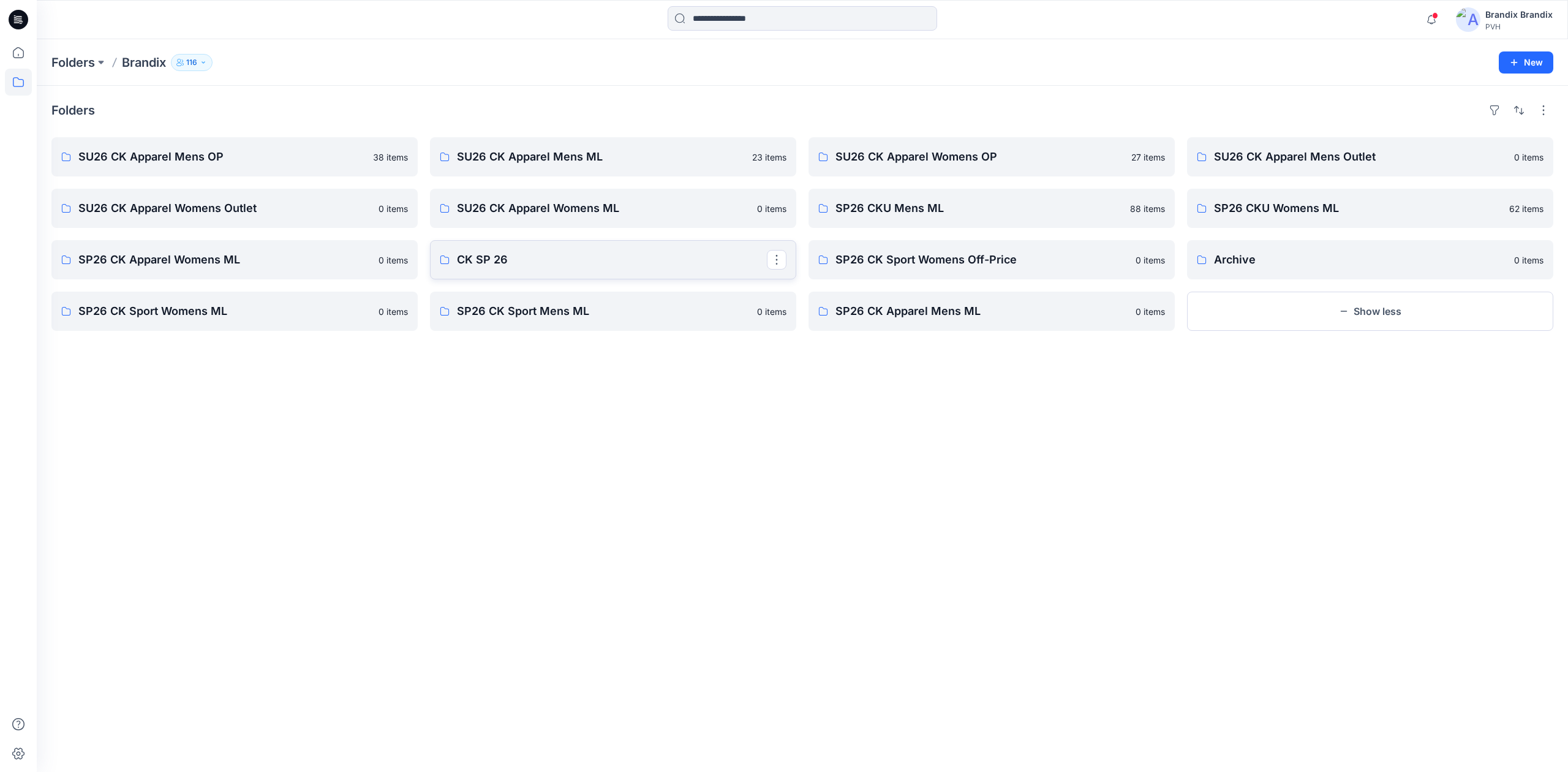
click at [561, 258] on p "CK SP 26" at bounding box center [612, 259] width 310 height 17
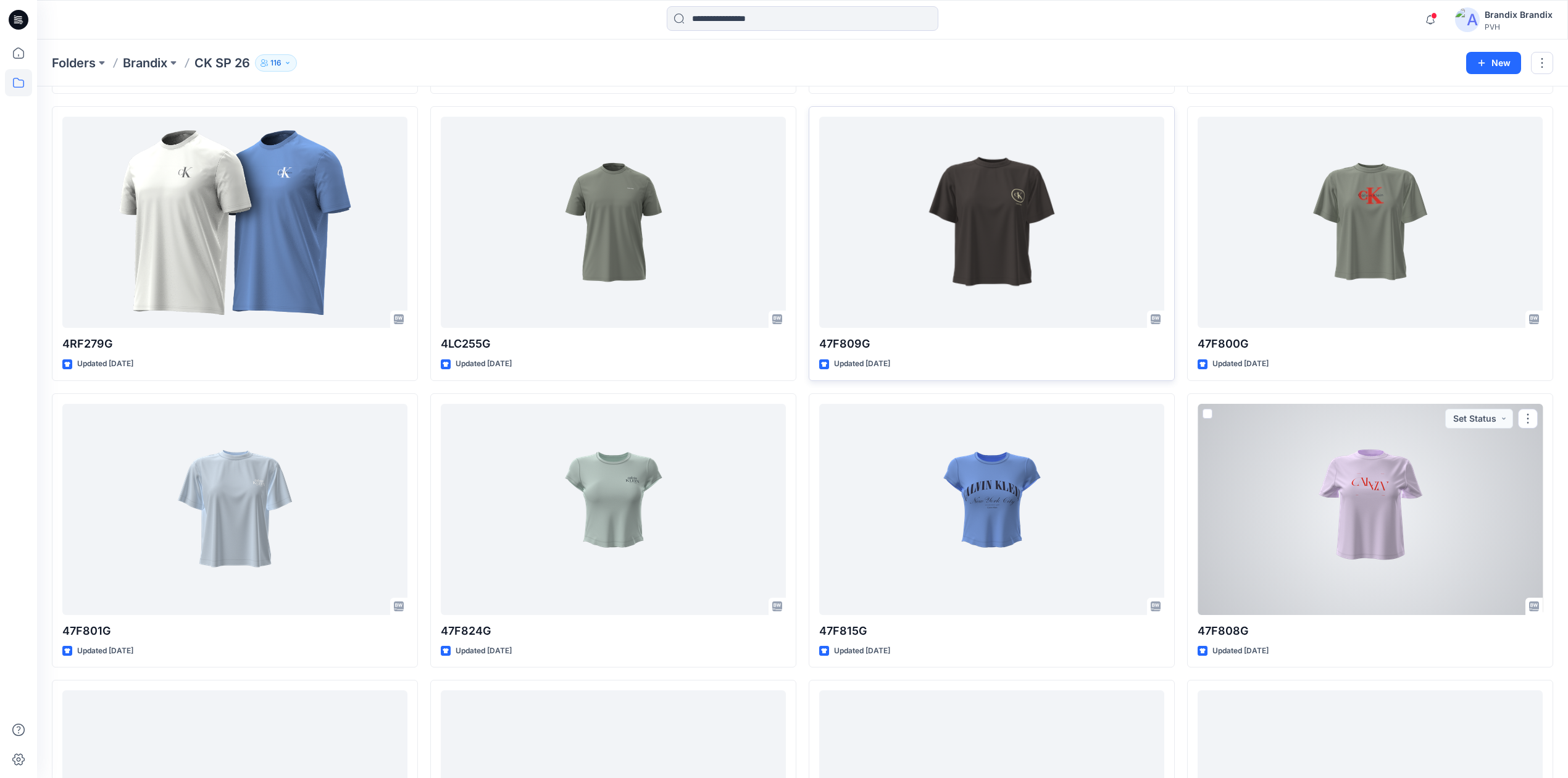
scroll to position [435, 0]
